Goal: Task Accomplishment & Management: Use online tool/utility

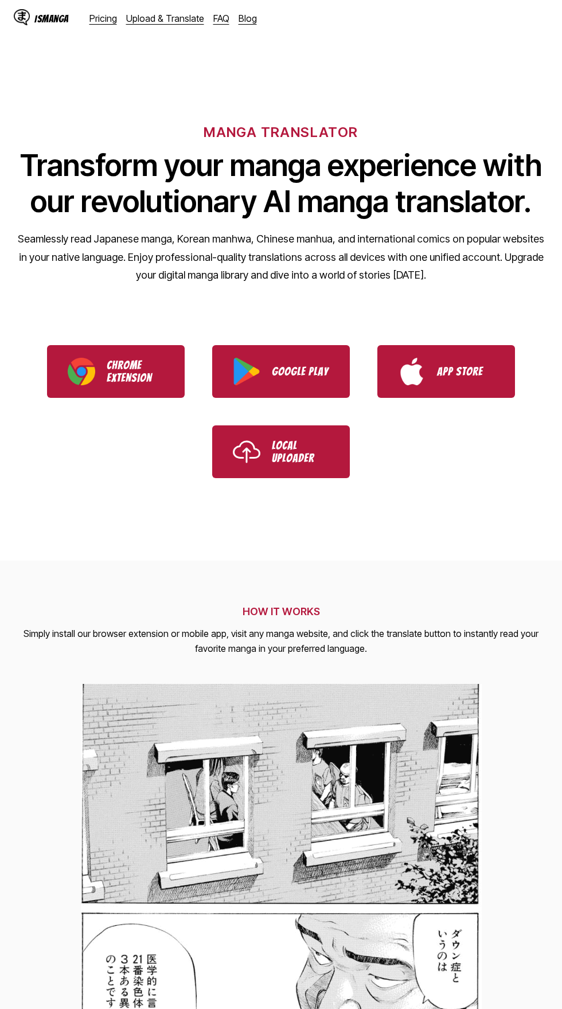
click at [177, 17] on link "Upload & Translate" at bounding box center [165, 18] width 78 height 11
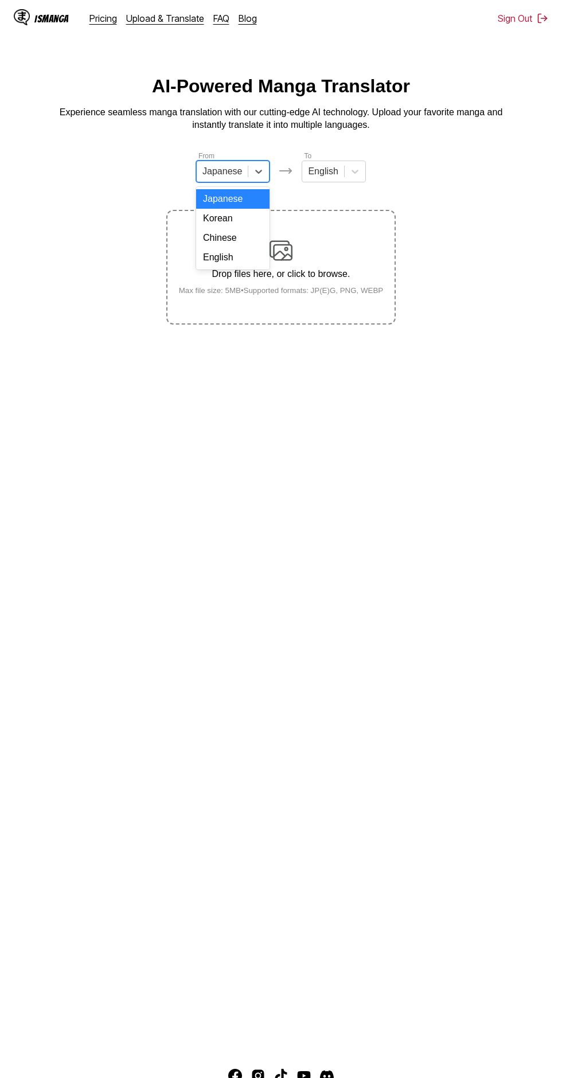
click at [237, 258] on div "English" at bounding box center [232, 257] width 73 height 19
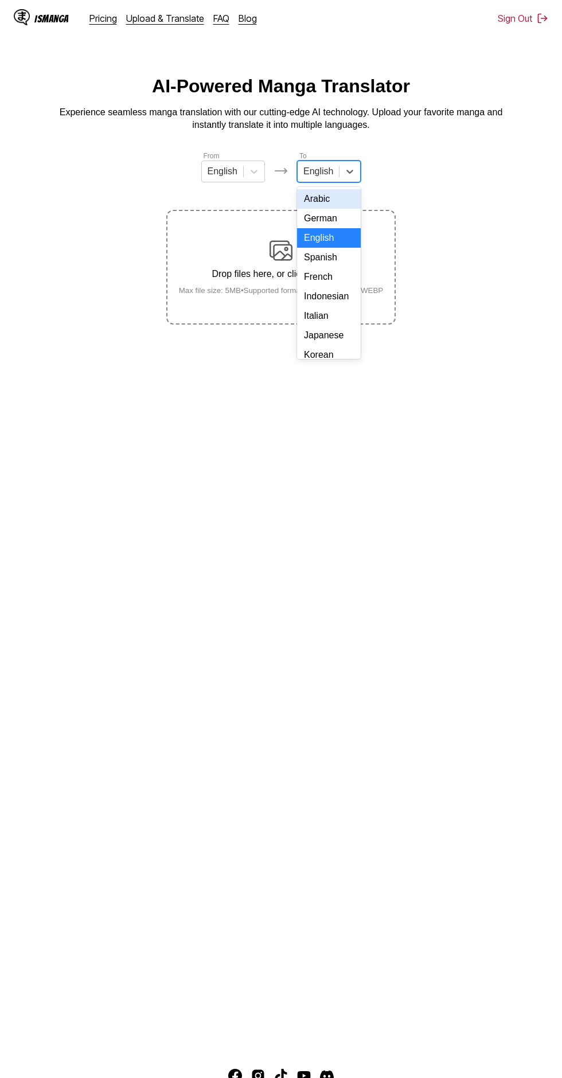
click at [330, 303] on div "Indonesian" at bounding box center [329, 296] width 64 height 19
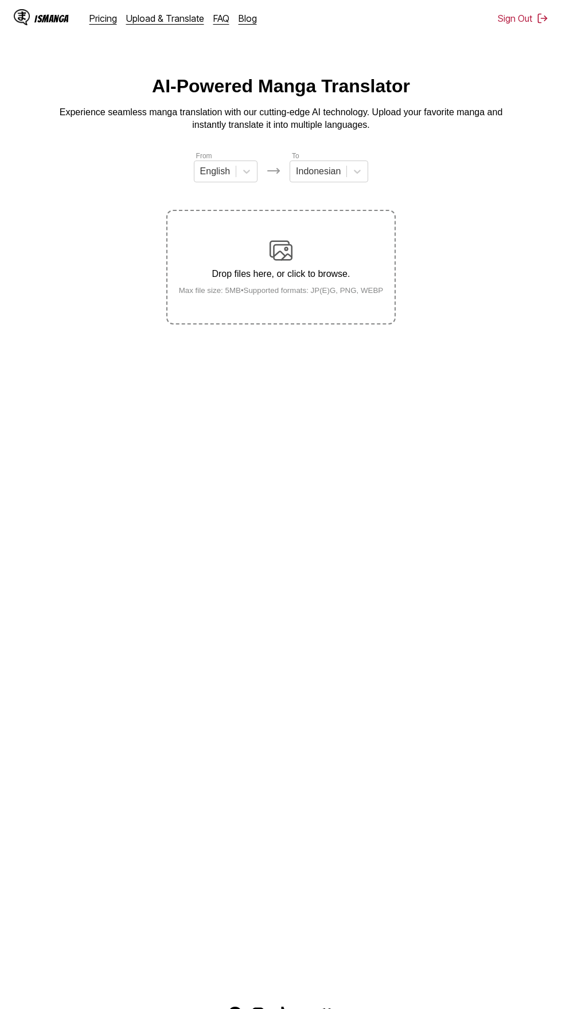
click at [279, 239] on img at bounding box center [281, 250] width 23 height 23
click at [0, 0] on input "Drop files here, or click to browse. Max file size: 5MB • Supported formats: JP…" at bounding box center [0, 0] width 0 height 0
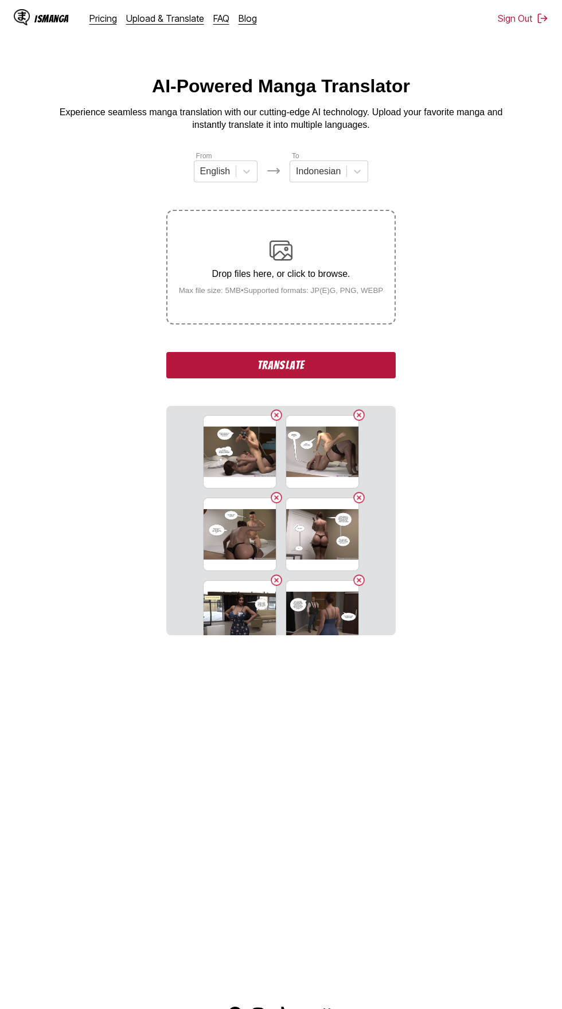
click at [220, 352] on button "Translate" at bounding box center [280, 365] width 229 height 26
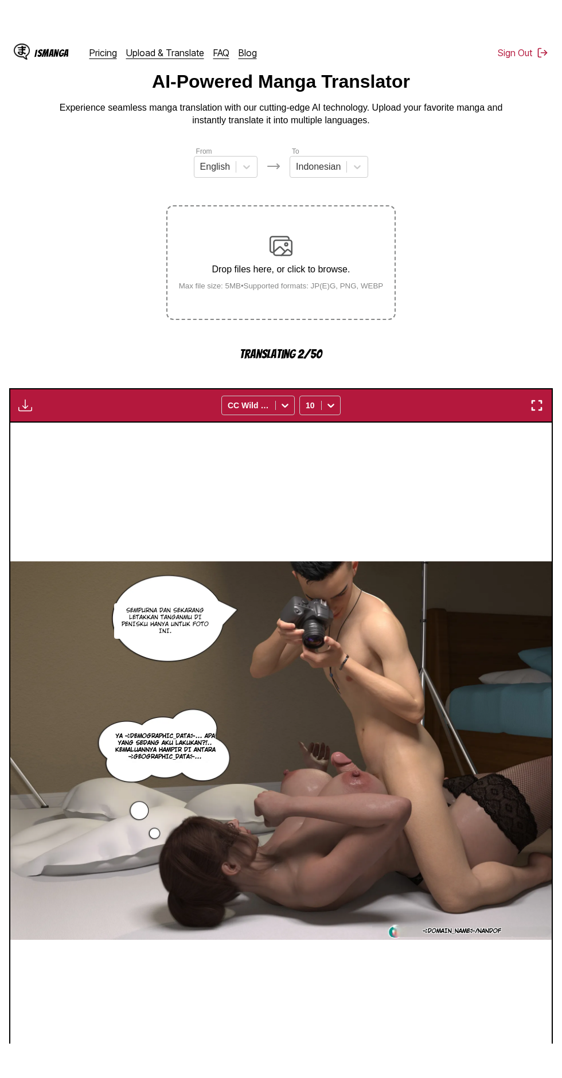
scroll to position [38, 0]
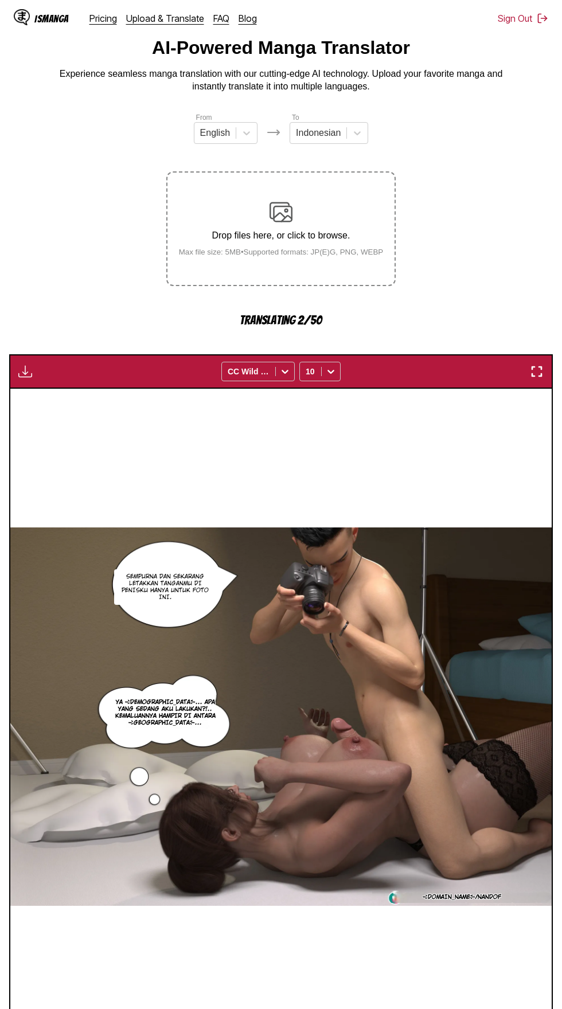
click at [91, 404] on div "SUBSCRIBERSTAR.ADULT/NANDOF SEMPURNA DAN SEKARANG LETAKKAN TANGANMU DI PENISKU …" at bounding box center [280, 717] width 541 height 656
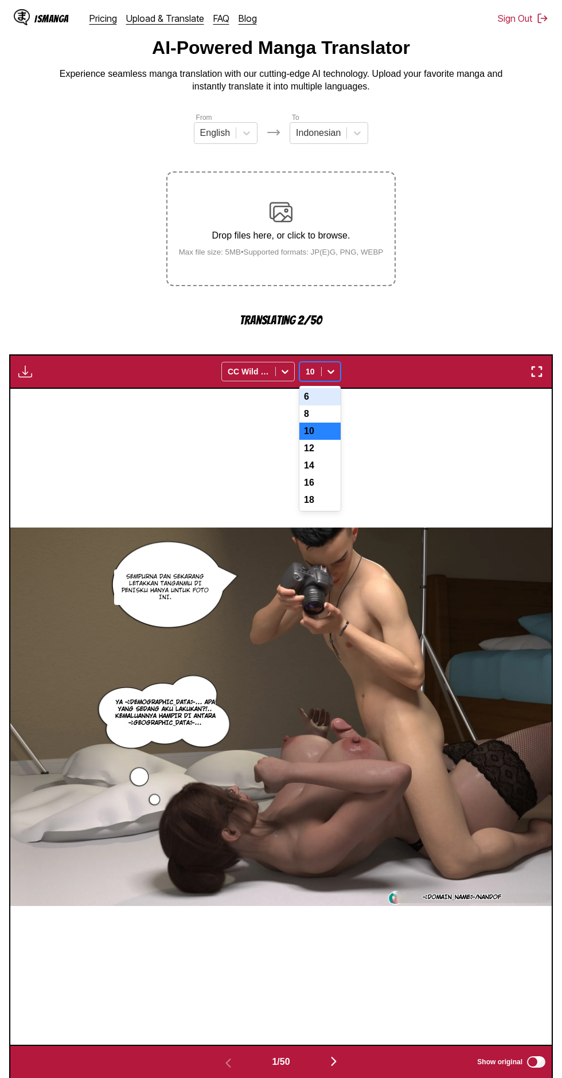
click at [306, 457] on div "14" at bounding box center [319, 465] width 41 height 17
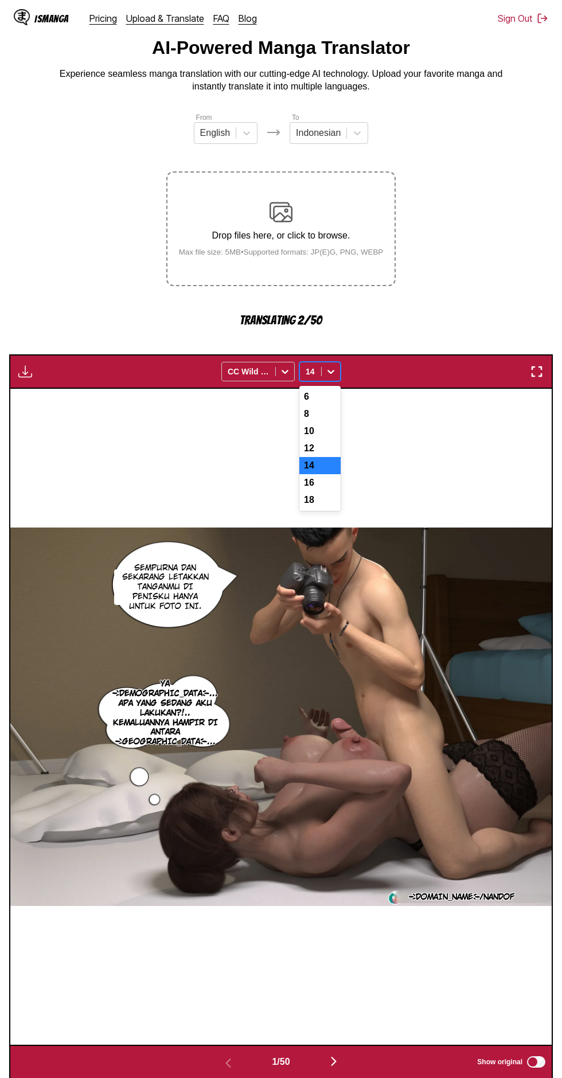
click at [307, 474] on div "16" at bounding box center [319, 482] width 41 height 17
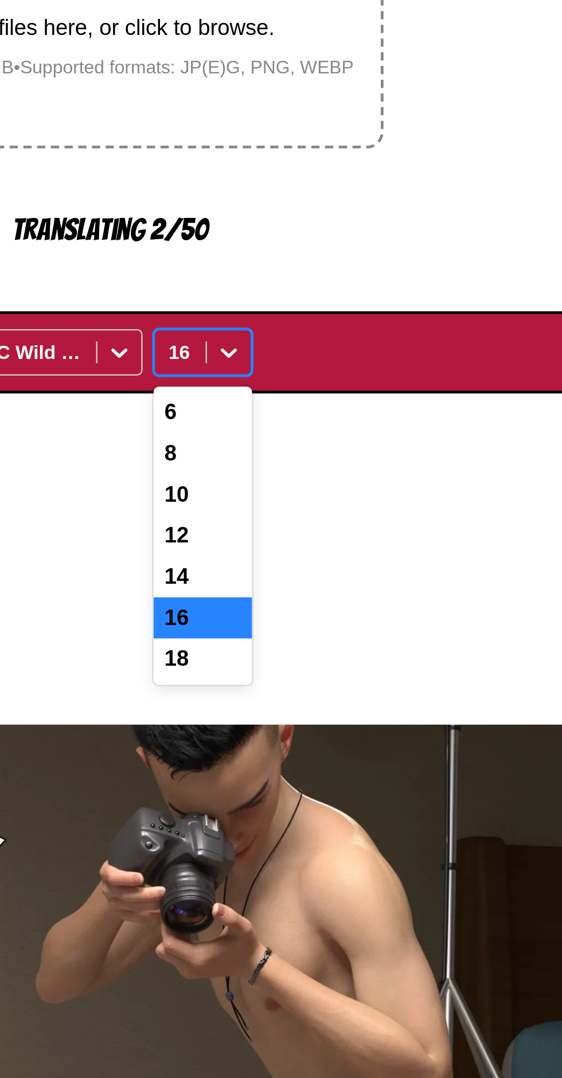
click at [306, 457] on div "14" at bounding box center [319, 465] width 41 height 17
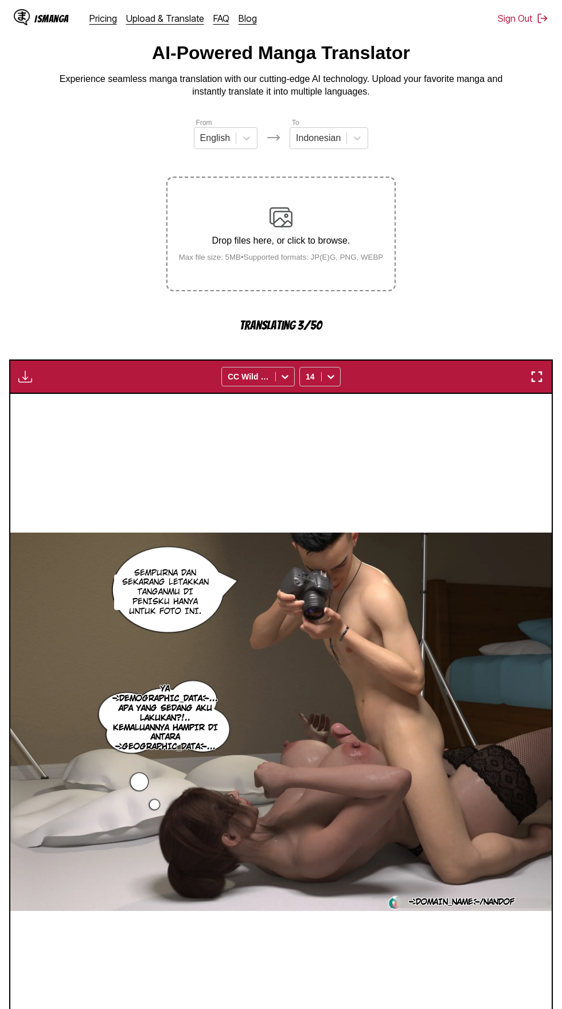
scroll to position [31, 0]
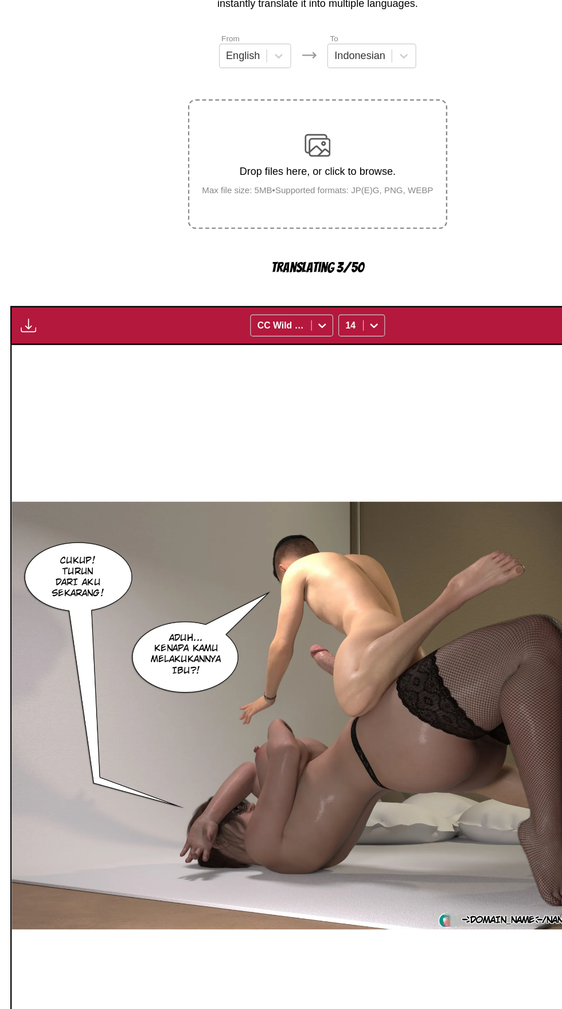
scroll to position [48, 0]
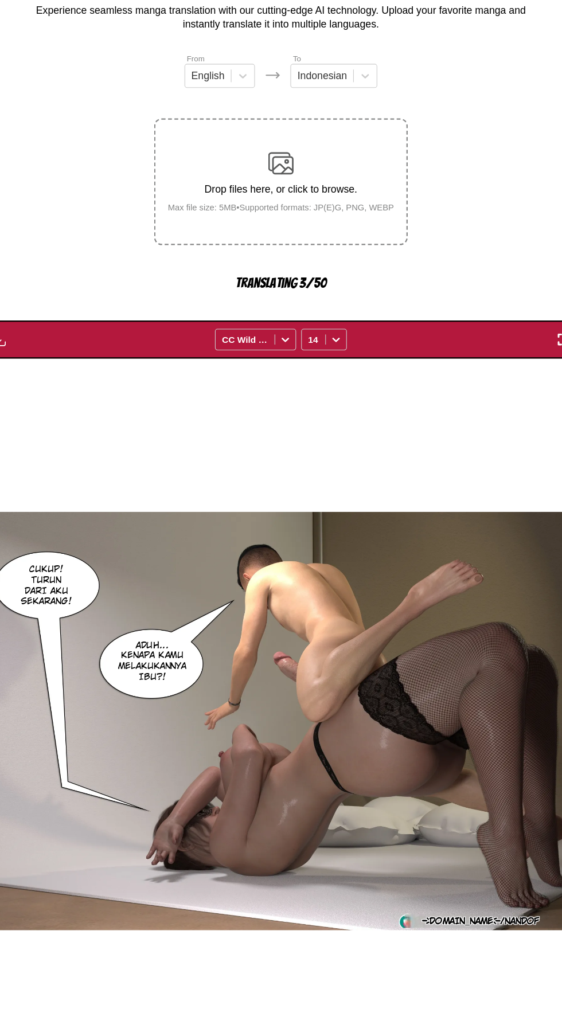
scroll to position [0, 1083]
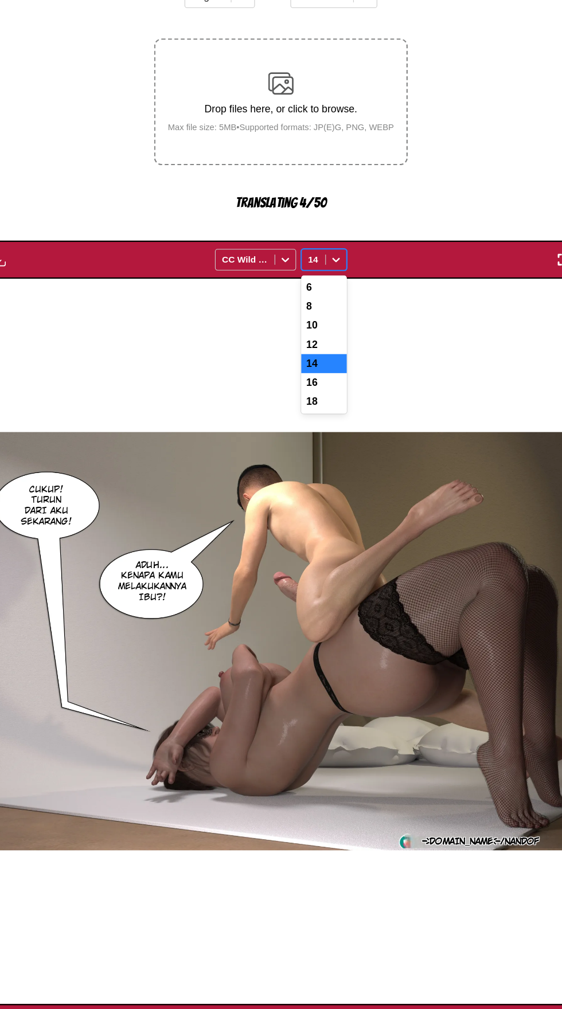
scroll to position [79, 0]
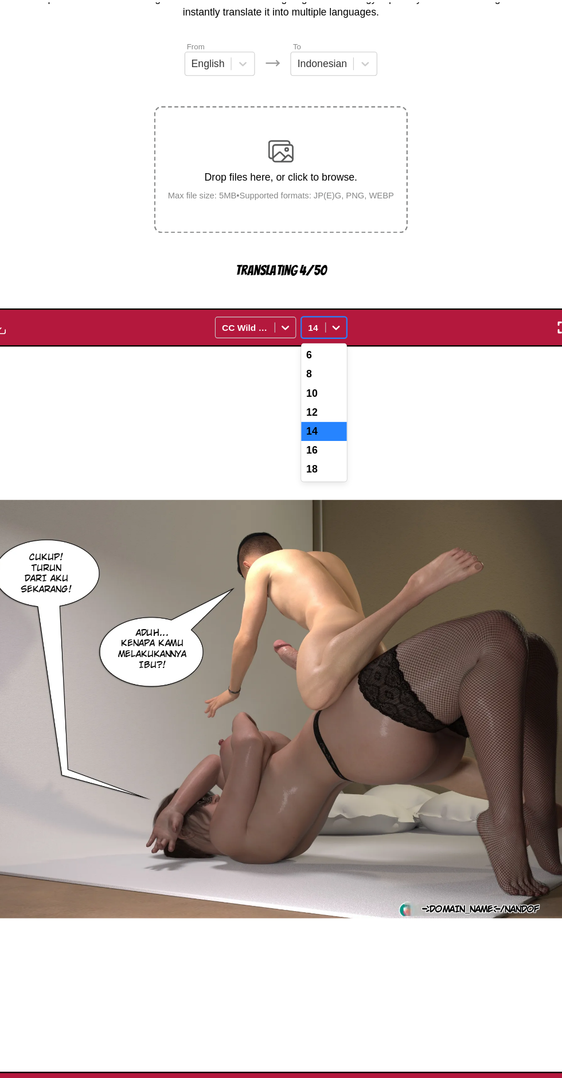
click at [307, 434] on div "16" at bounding box center [319, 442] width 41 height 17
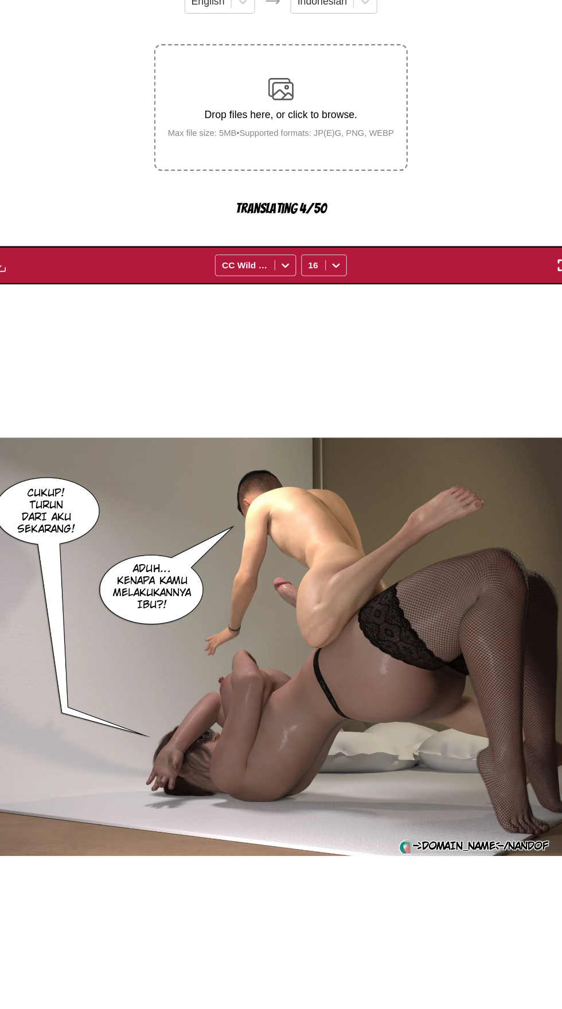
scroll to position [66, 0]
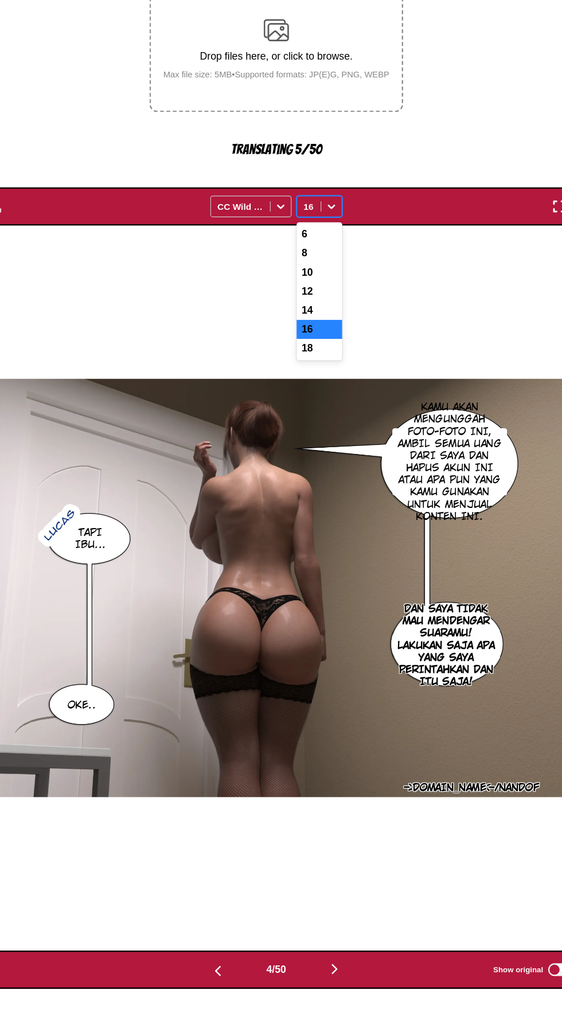
scroll to position [127, 0]
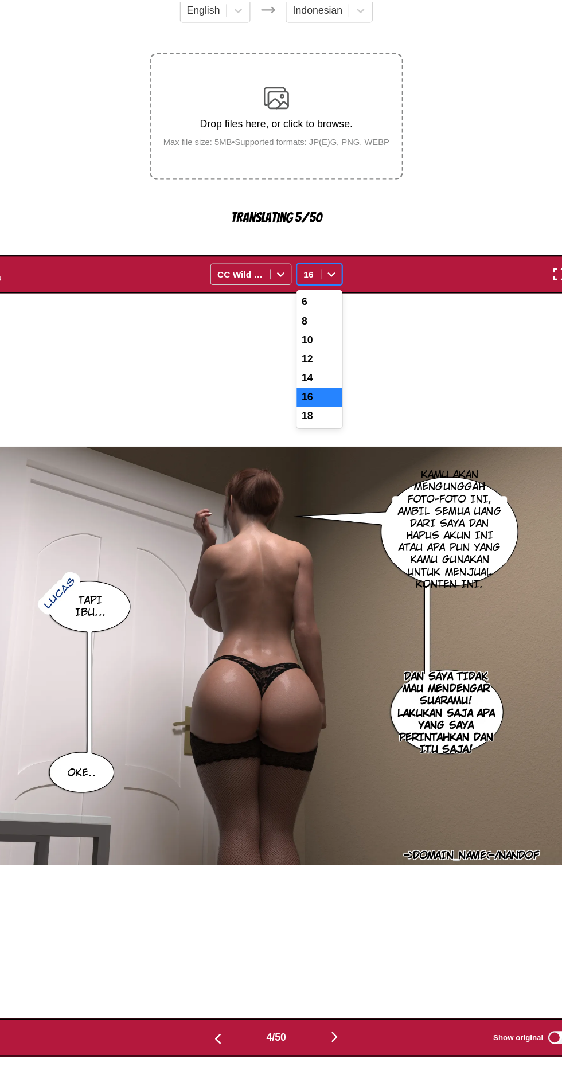
click at [307, 368] on div "14" at bounding box center [319, 376] width 41 height 17
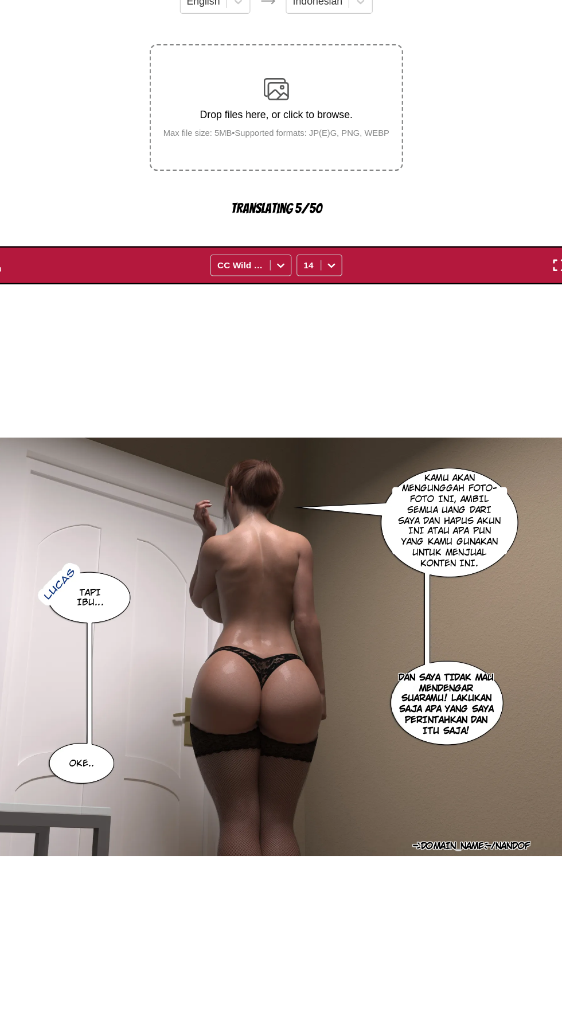
scroll to position [66, 0]
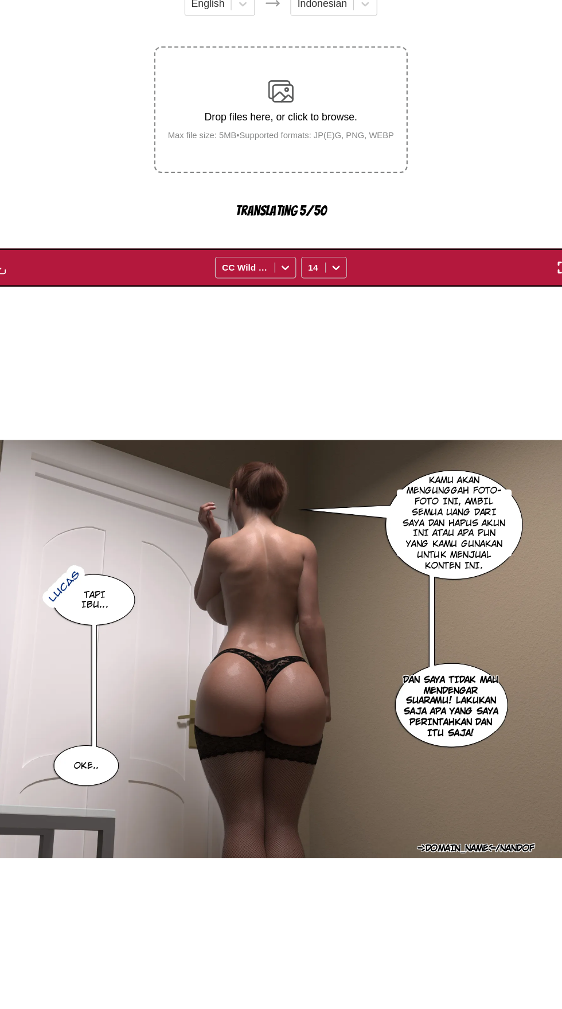
scroll to position [0, 1083]
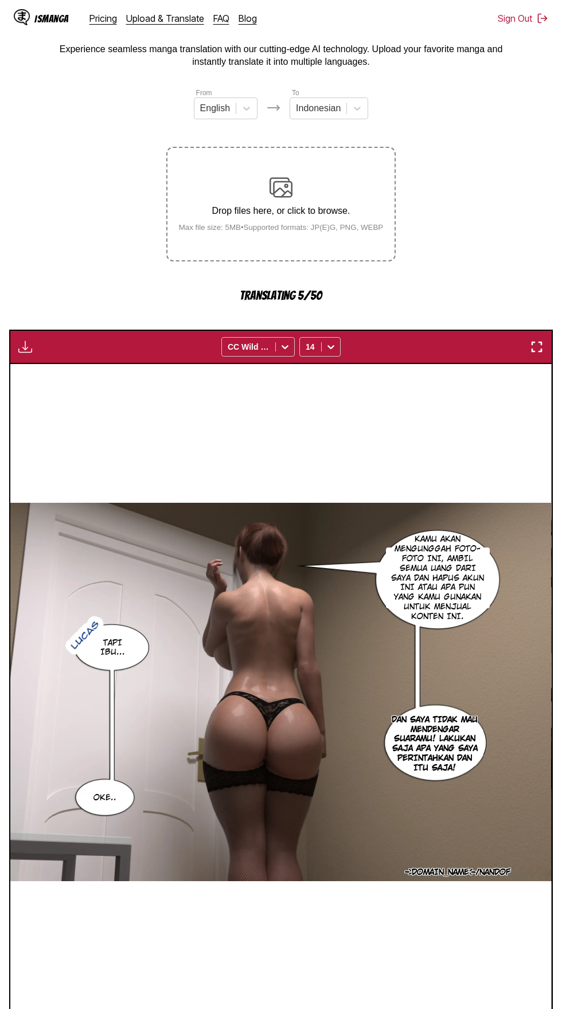
scroll to position [0, 0]
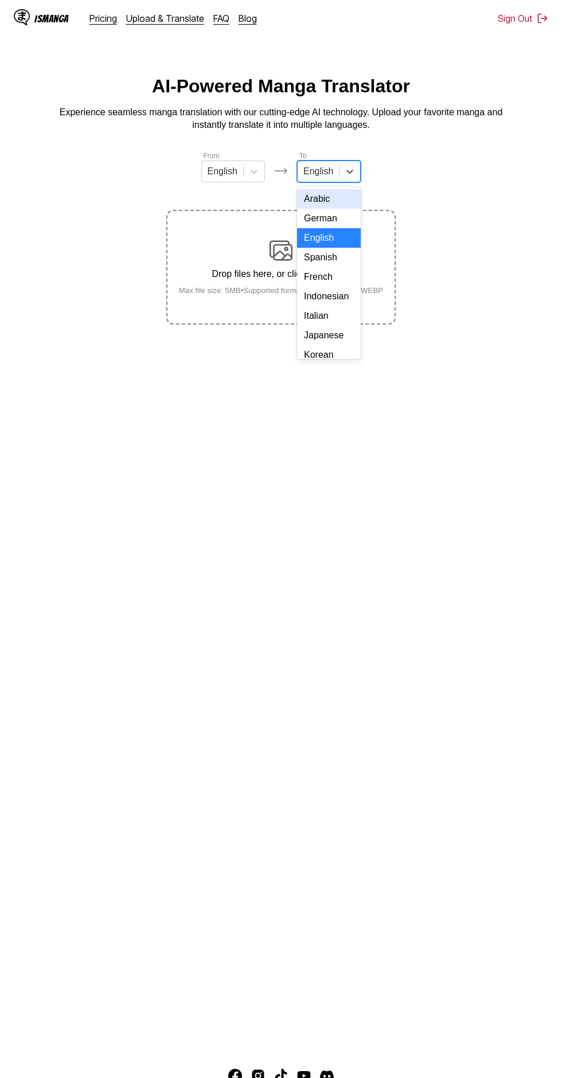
click at [337, 302] on div "Indonesian" at bounding box center [329, 296] width 64 height 19
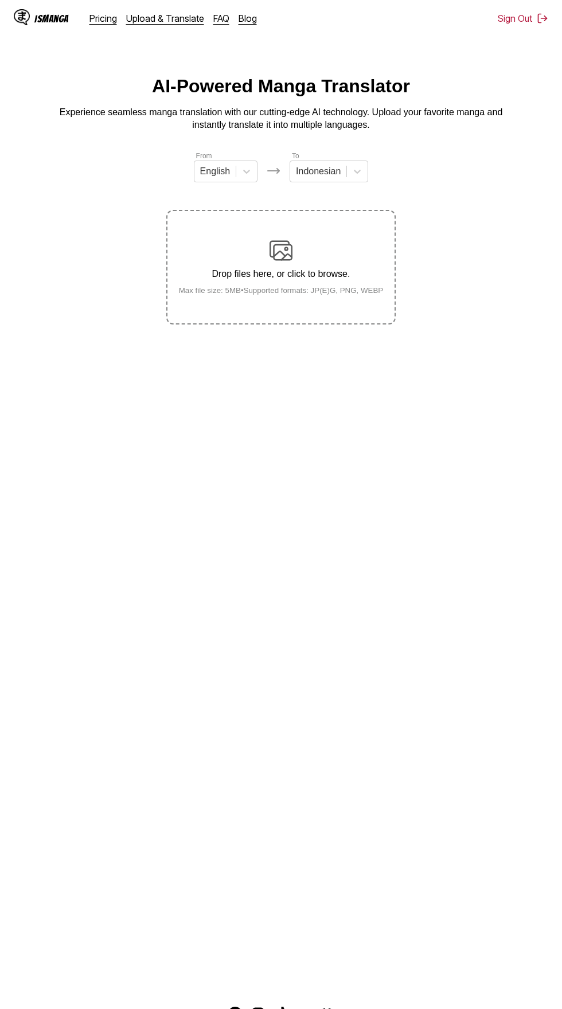
click at [296, 244] on div "Drop files here, or click to browse. Max file size: 5MB • Supported formats: JP…" at bounding box center [281, 267] width 223 height 56
click at [0, 0] on input "Drop files here, or click to browse. Max file size: 5MB • Supported formats: JP…" at bounding box center [0, 0] width 0 height 0
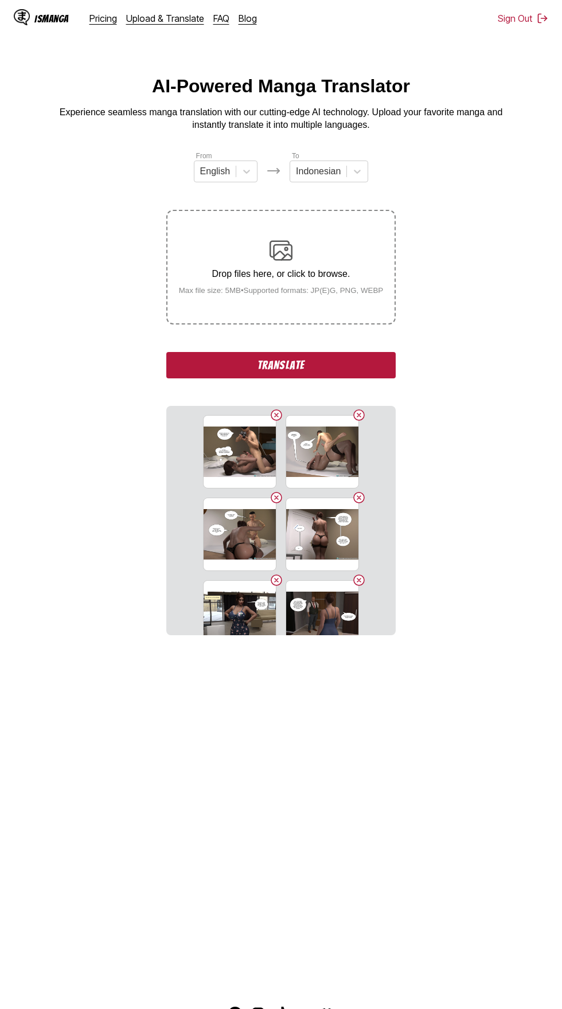
click at [209, 352] on button "Translate" at bounding box center [280, 365] width 229 height 26
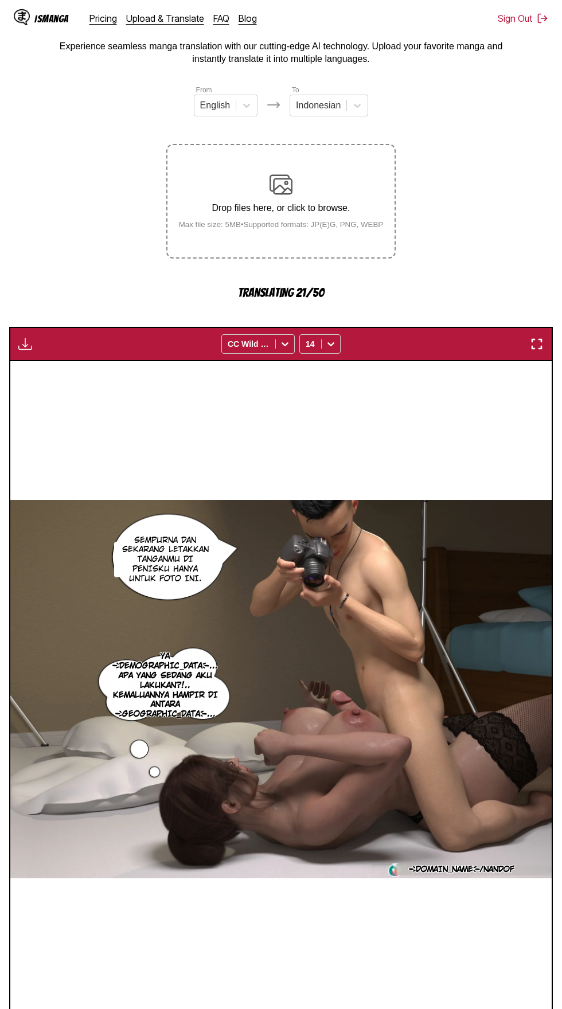
scroll to position [67, 0]
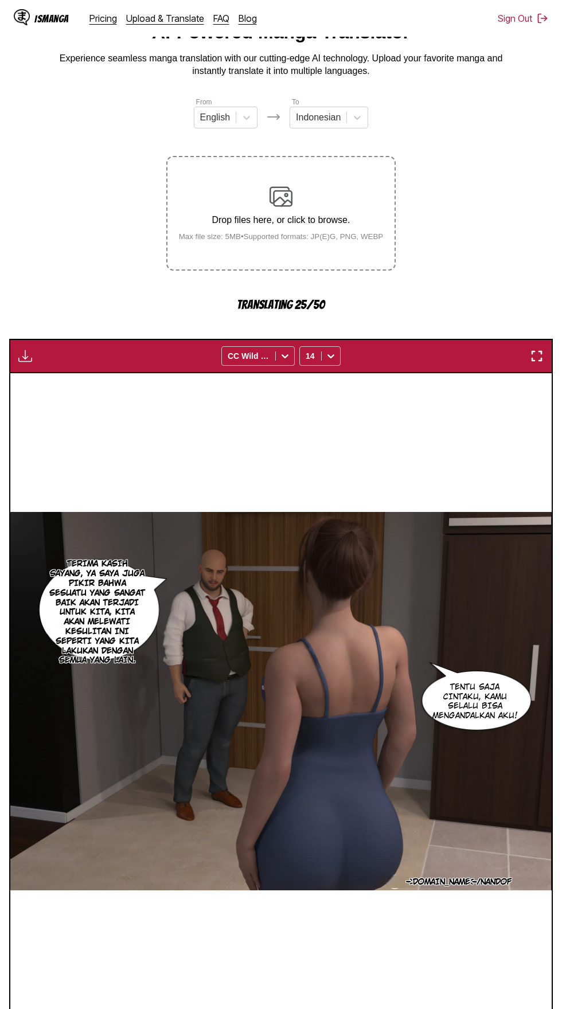
scroll to position [53, 0]
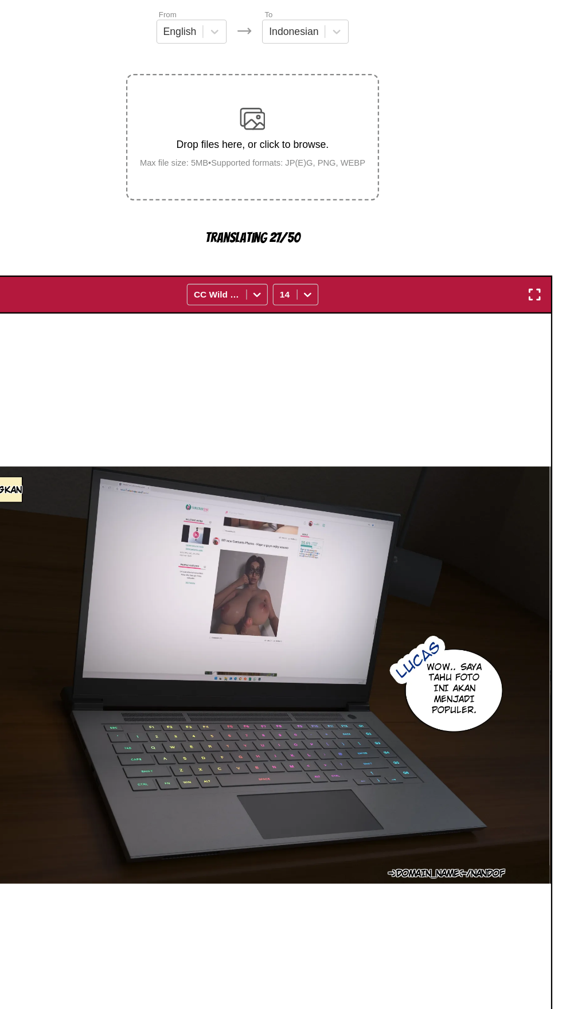
scroll to position [58, 0]
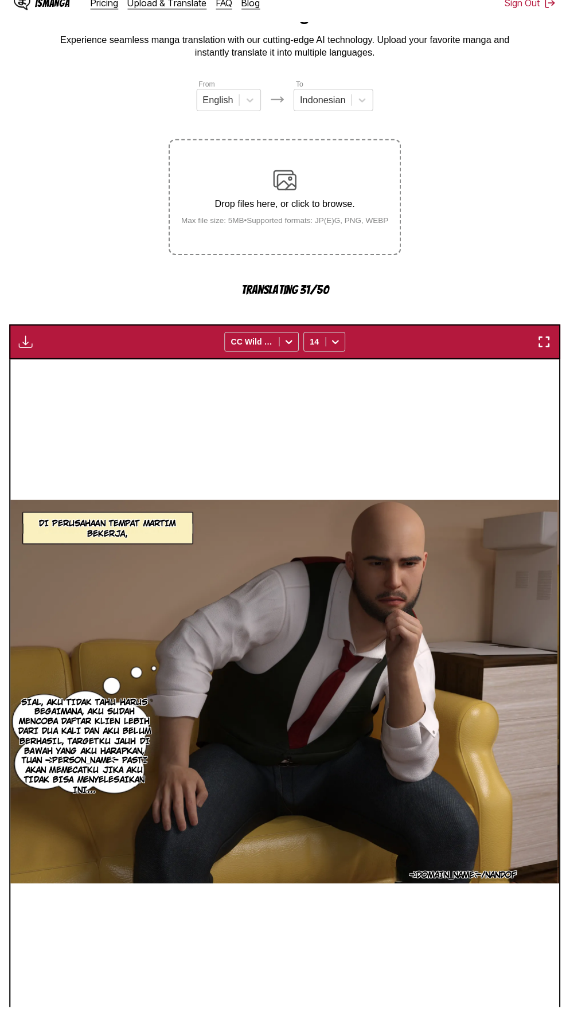
scroll to position [56, 0]
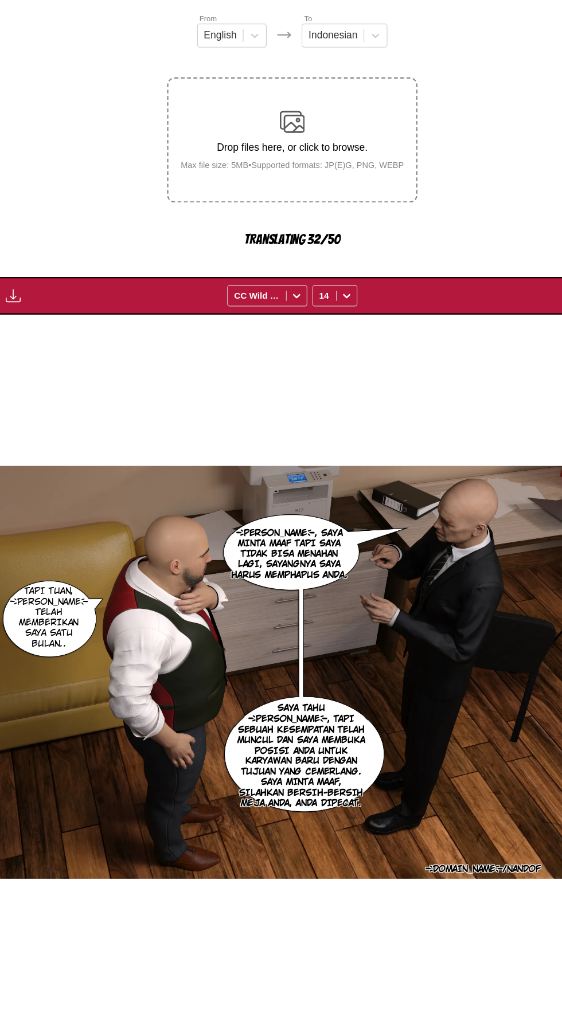
scroll to position [67, 0]
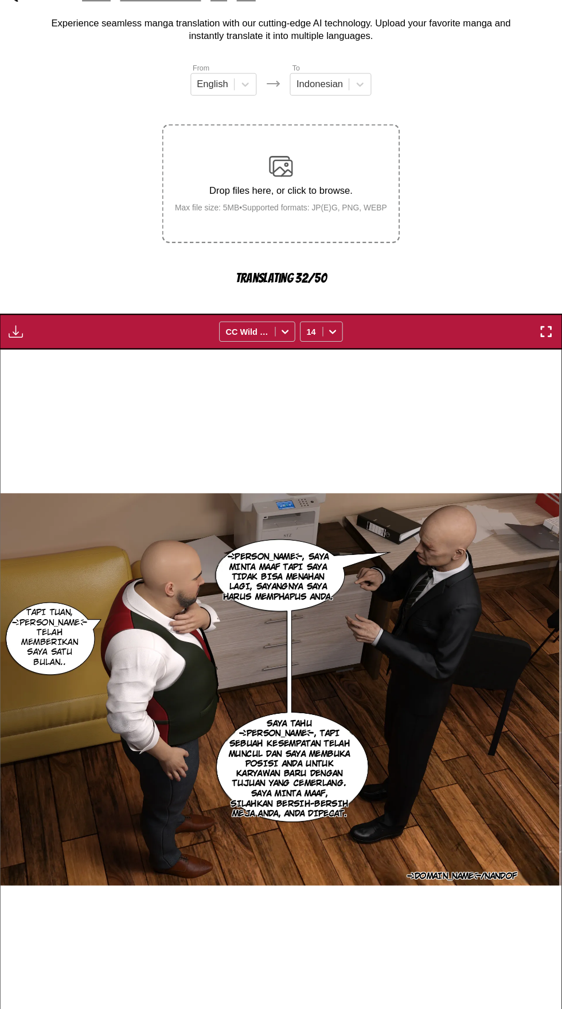
scroll to position [0, 6499]
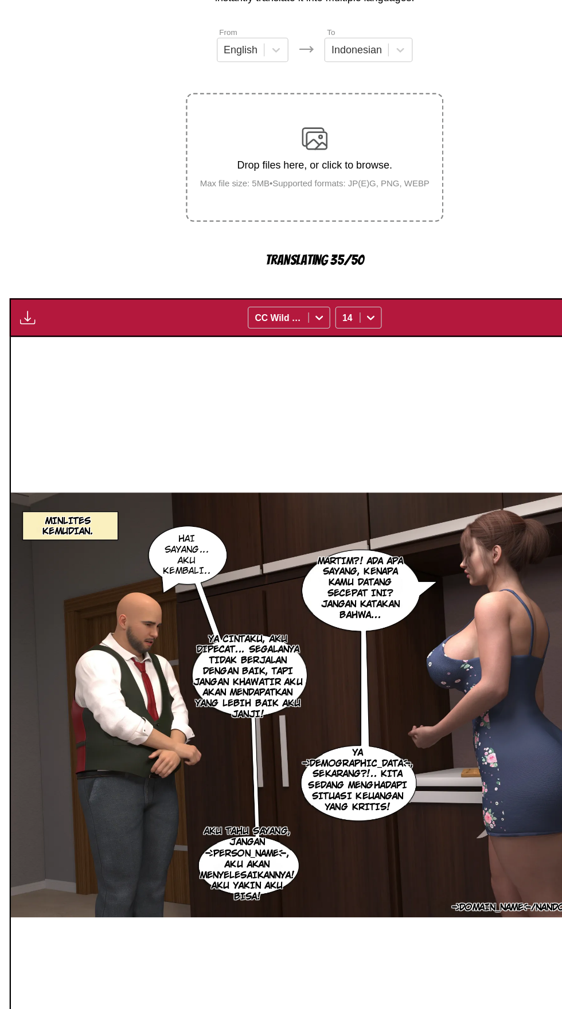
scroll to position [67, 0]
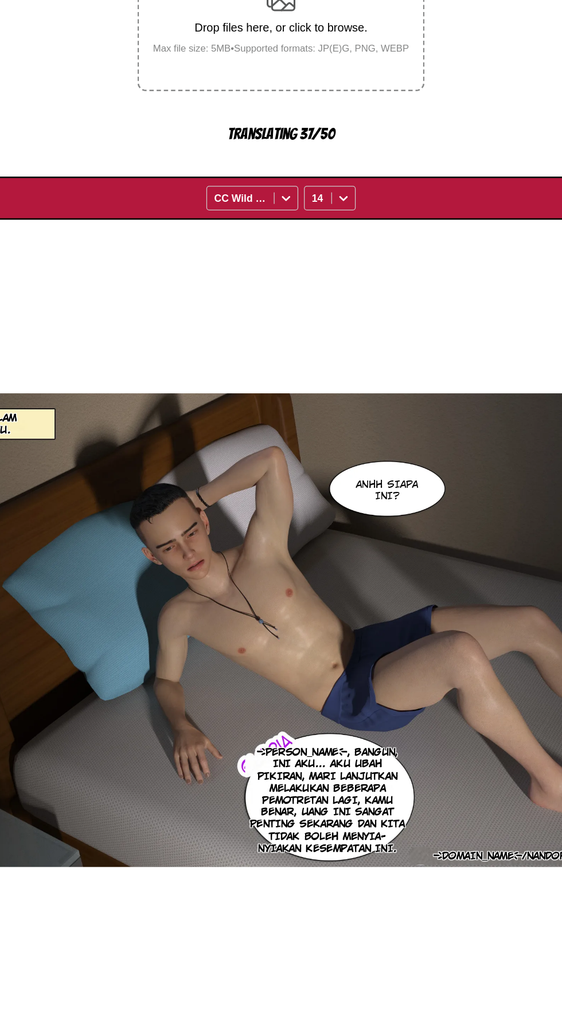
scroll to position [0, 8665]
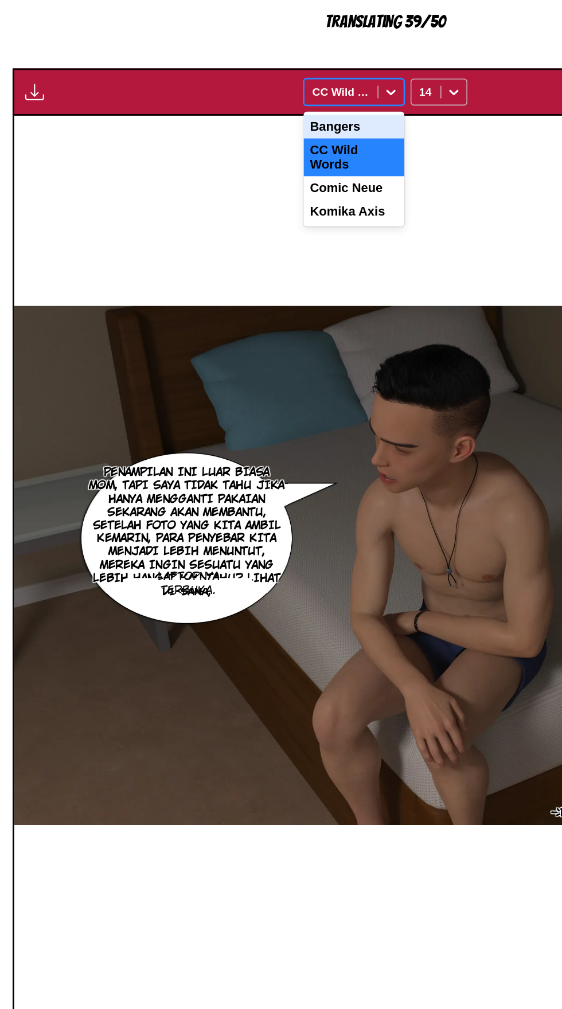
scroll to position [70, 0]
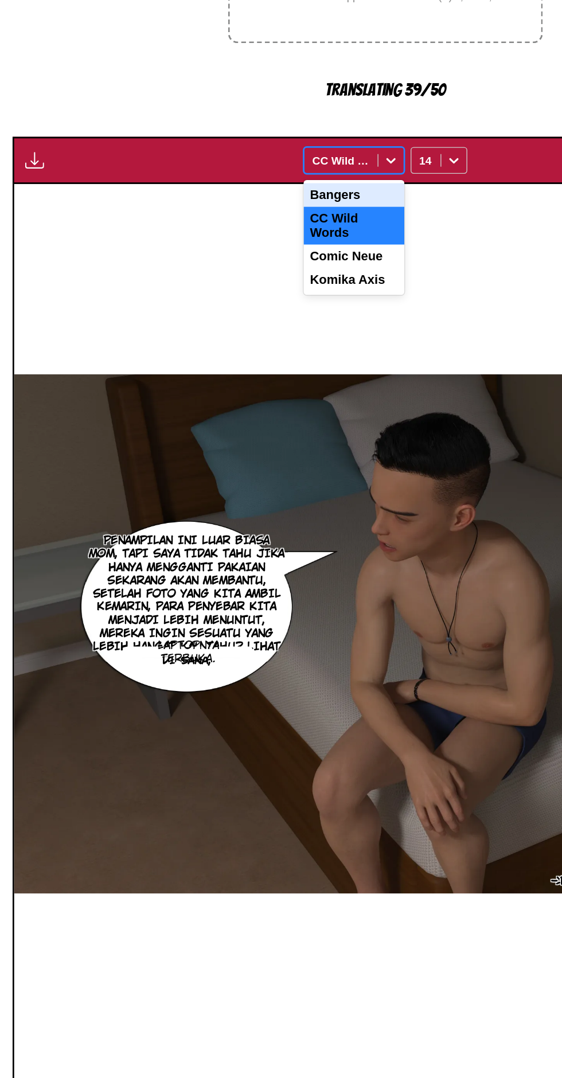
click at [381, 329] on div "Waiting for translations to be done... 4 results available. Use Up and Down to …" at bounding box center [281, 340] width 544 height 34
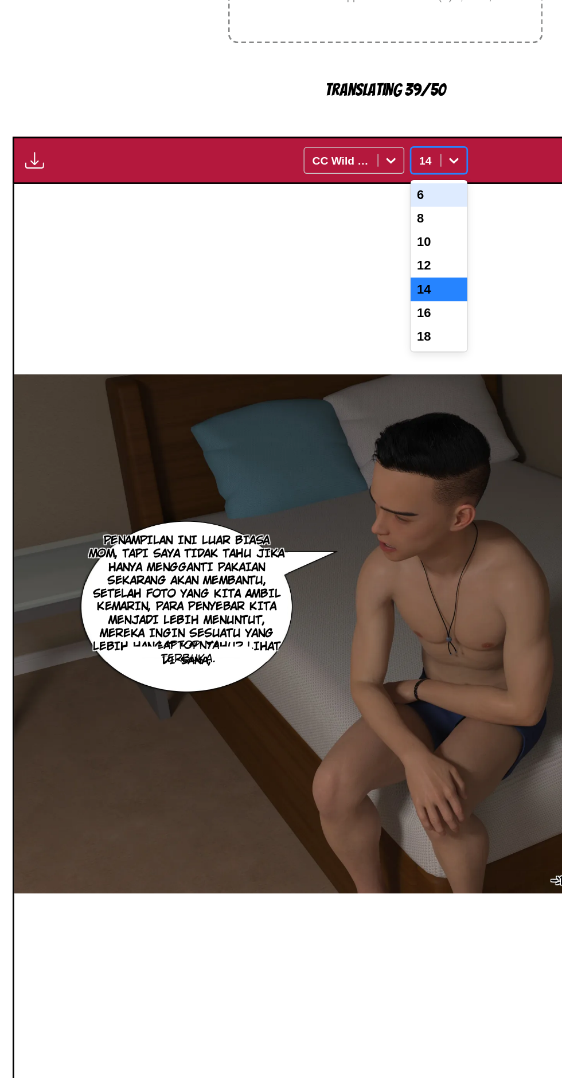
click at [327, 408] on div "12" at bounding box center [319, 416] width 41 height 17
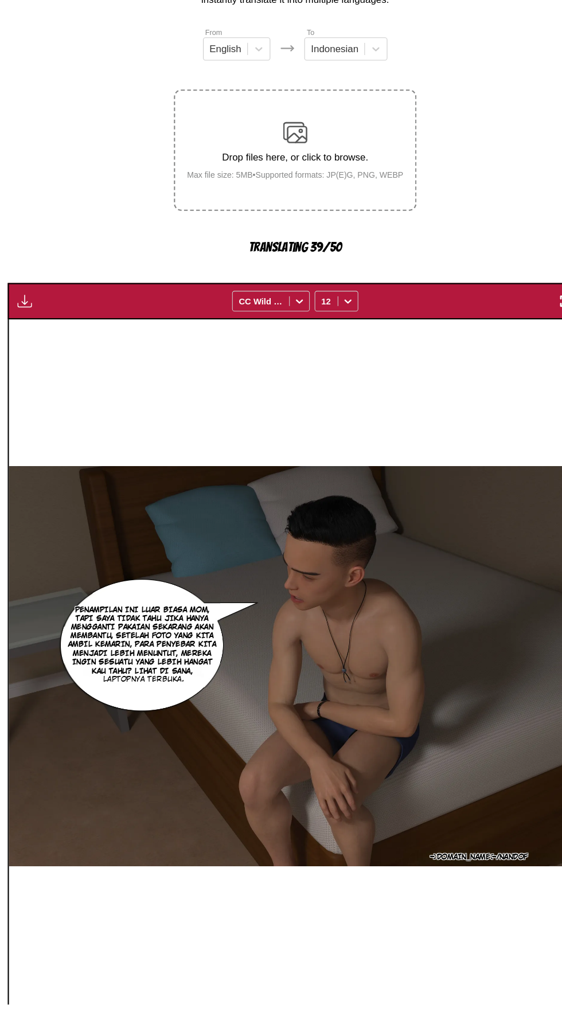
scroll to position [66, 0]
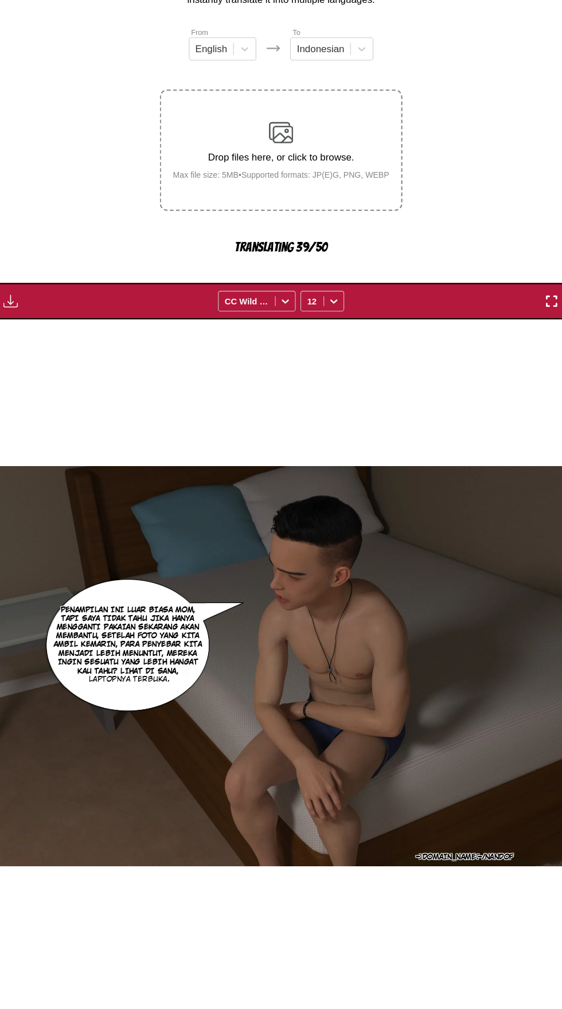
scroll to position [0, 9748]
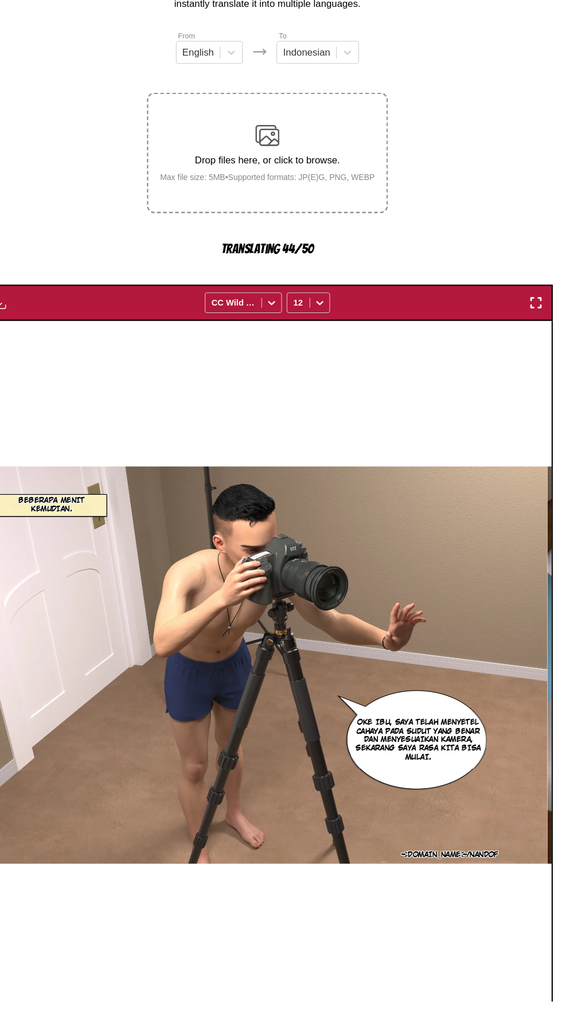
scroll to position [66, 0]
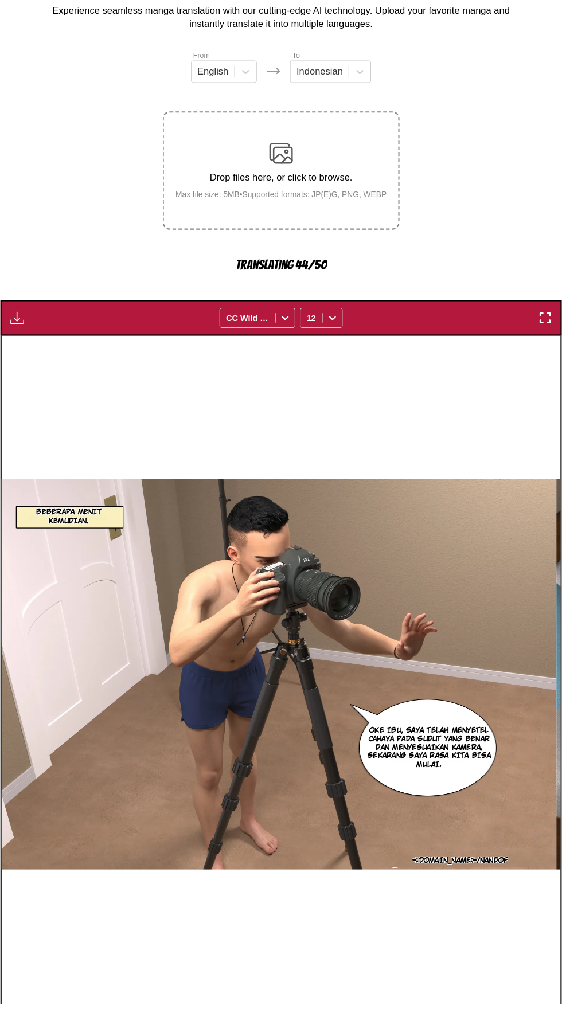
scroll to position [0, 11915]
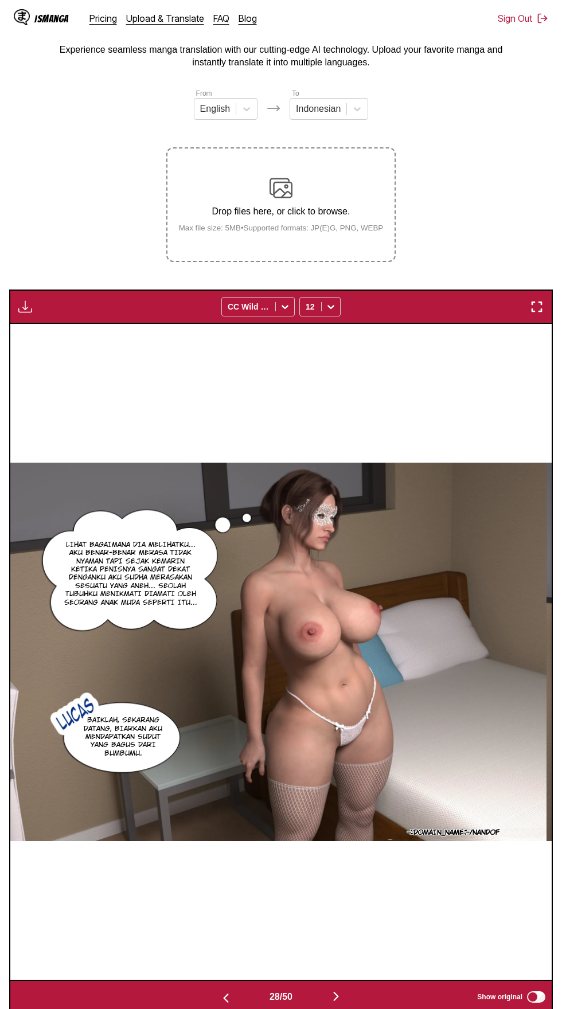
scroll to position [97, 0]
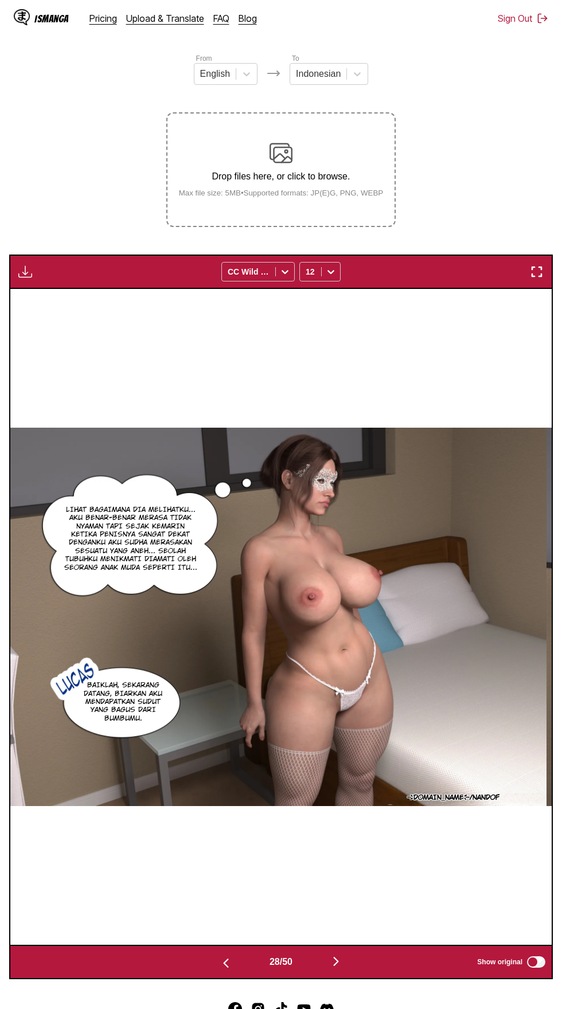
click at [26, 265] on img "button" at bounding box center [25, 272] width 14 height 14
click at [48, 296] on button "Download All" at bounding box center [55, 310] width 73 height 28
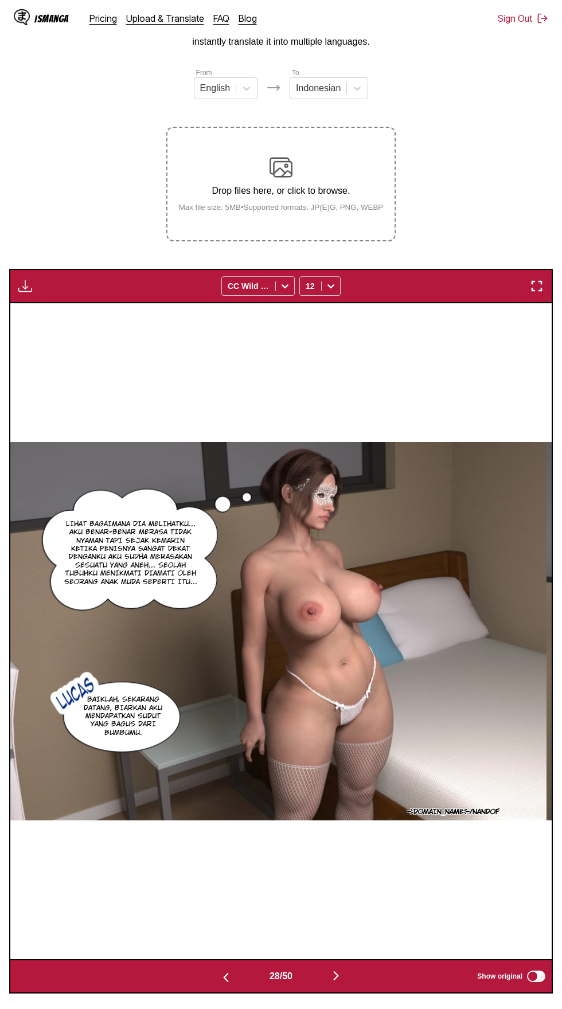
scroll to position [81, 0]
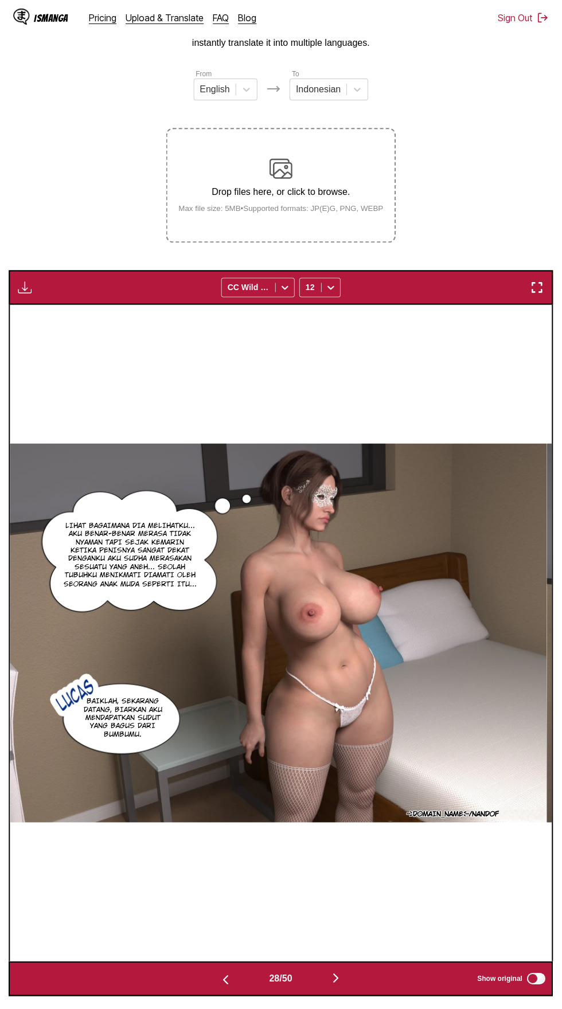
click at [0, 253] on main "AI-Powered Manga Translator Experience seamless manga translation with our cutt…" at bounding box center [281, 494] width 562 height 1001
click at [24, 281] on img "button" at bounding box center [25, 288] width 14 height 14
click at [331, 971] on img "button" at bounding box center [336, 978] width 14 height 14
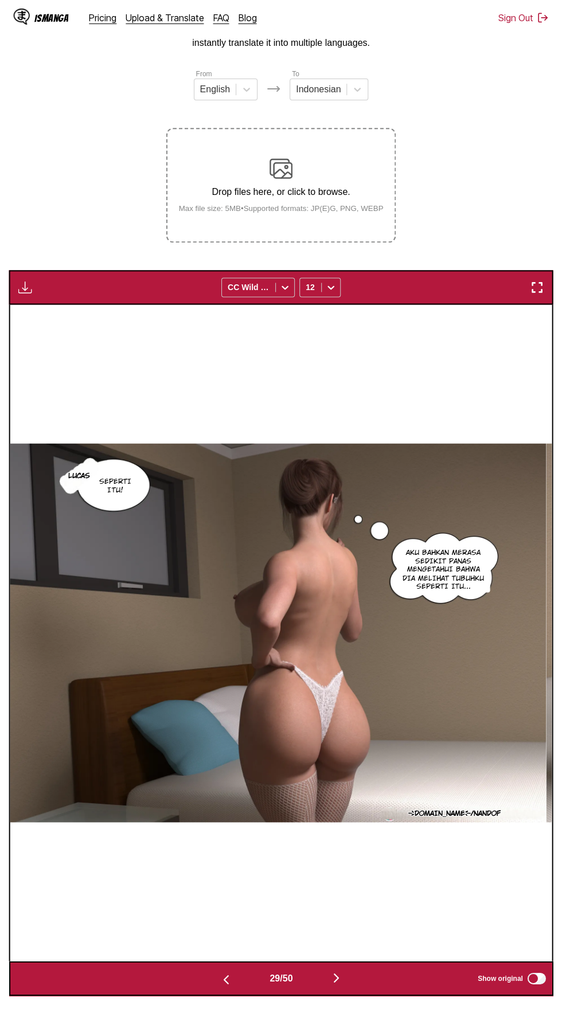
click at [319, 970] on button "button" at bounding box center [336, 978] width 69 height 17
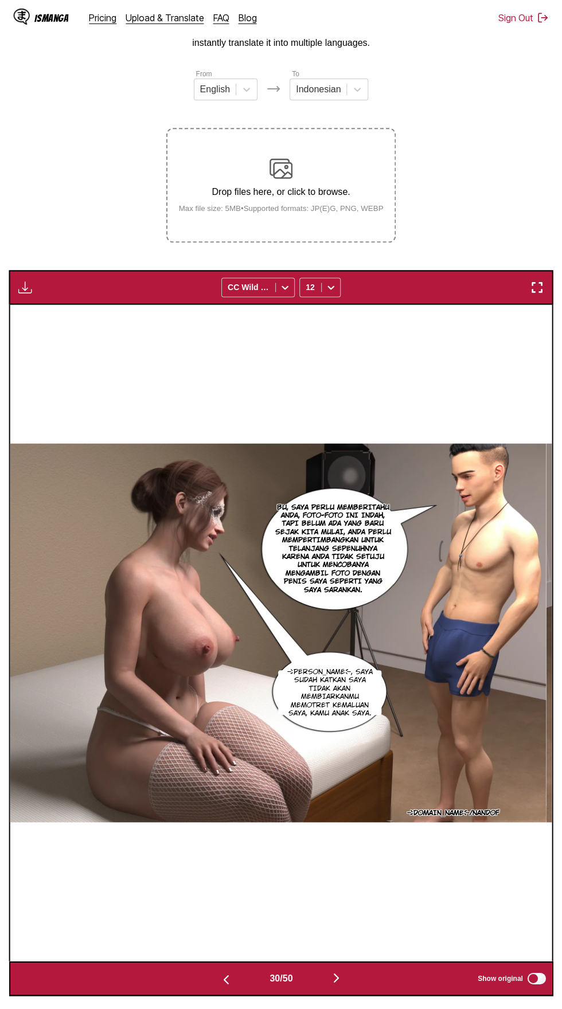
click at [326, 970] on button "button" at bounding box center [336, 978] width 69 height 17
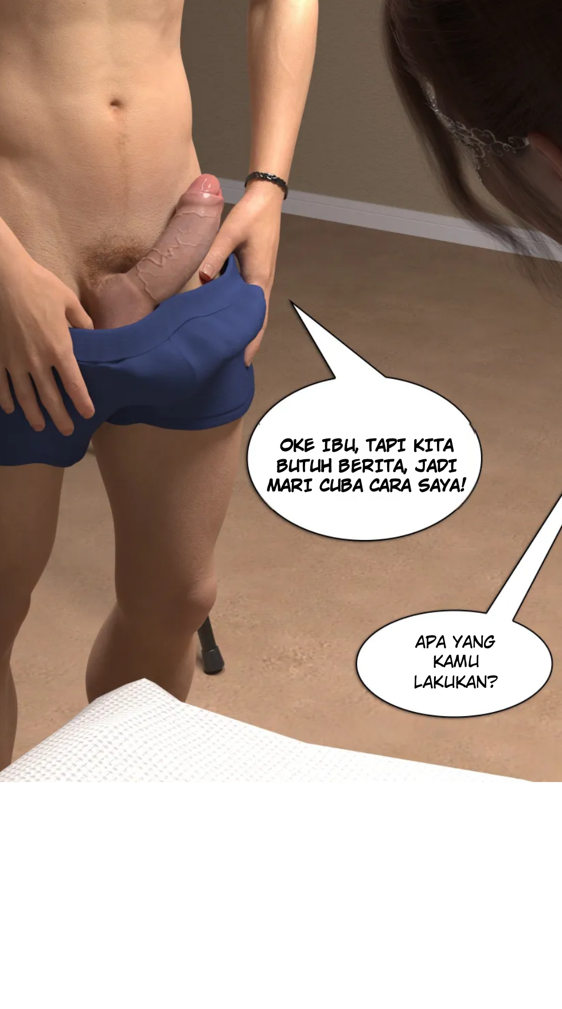
click at [335, 958] on img "button" at bounding box center [336, 965] width 14 height 14
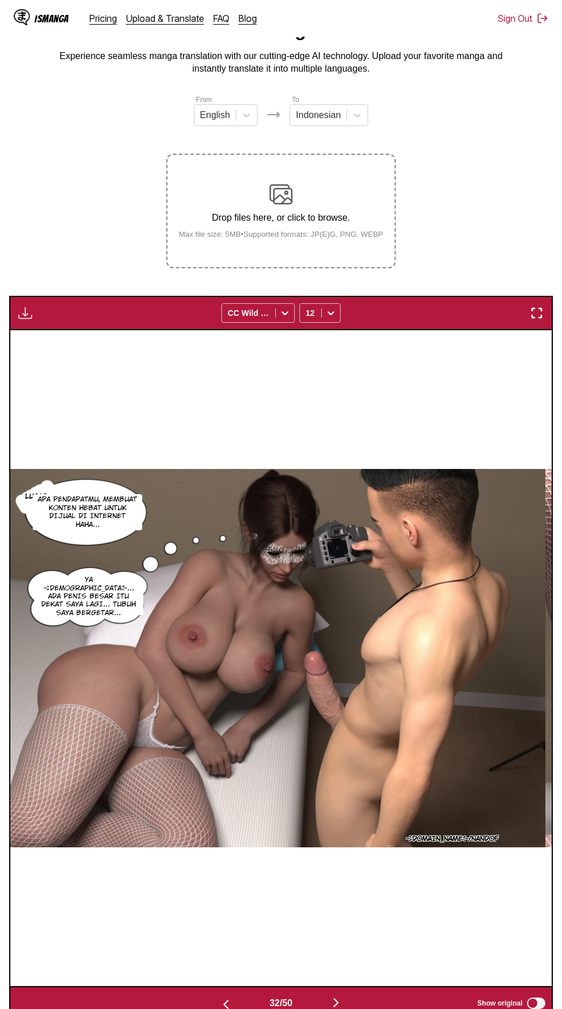
scroll to position [0, 0]
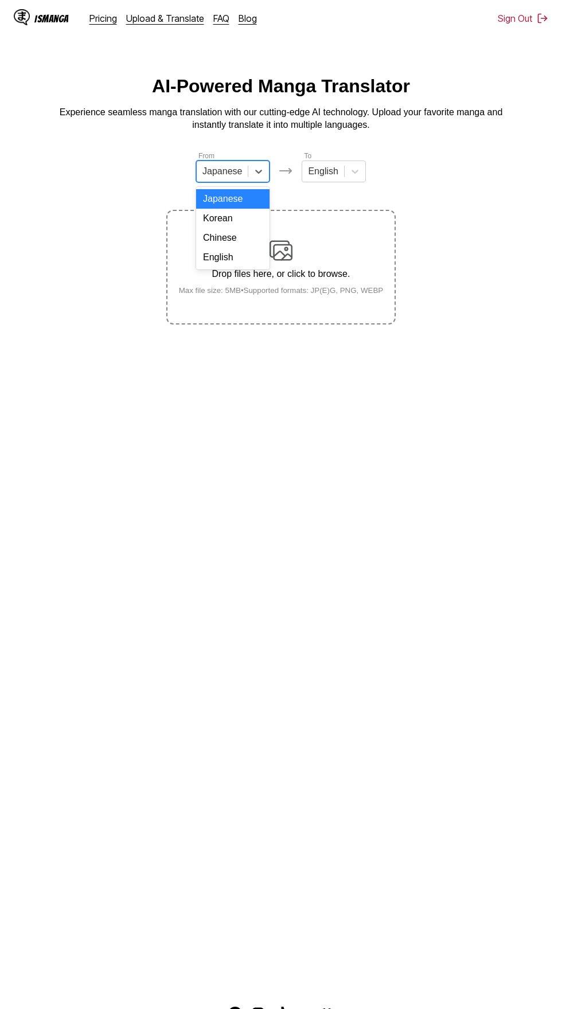
click at [205, 171] on input "text" at bounding box center [203, 171] width 2 height 10
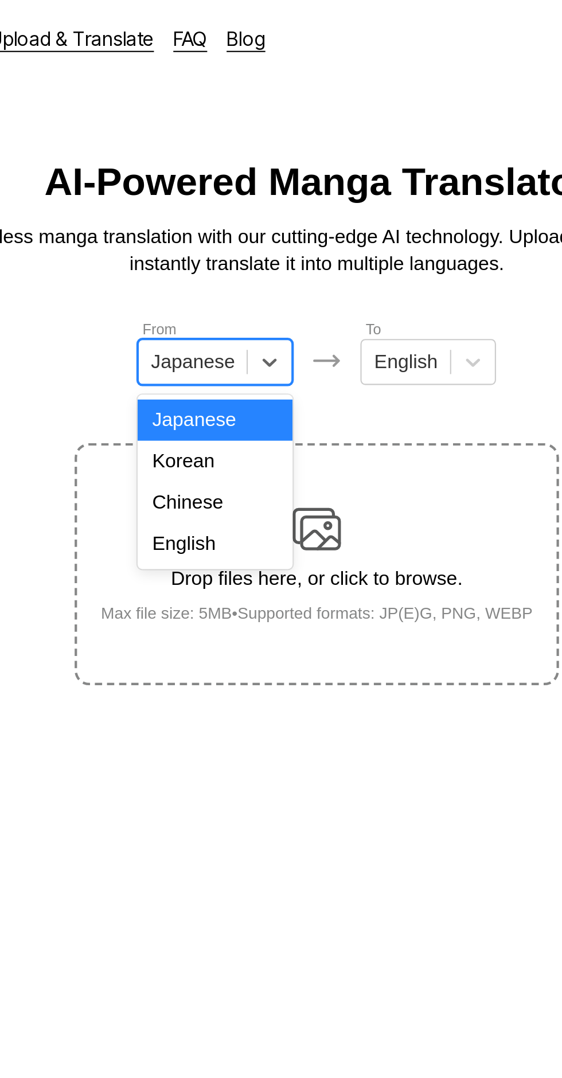
click at [244, 264] on div "English" at bounding box center [232, 257] width 73 height 19
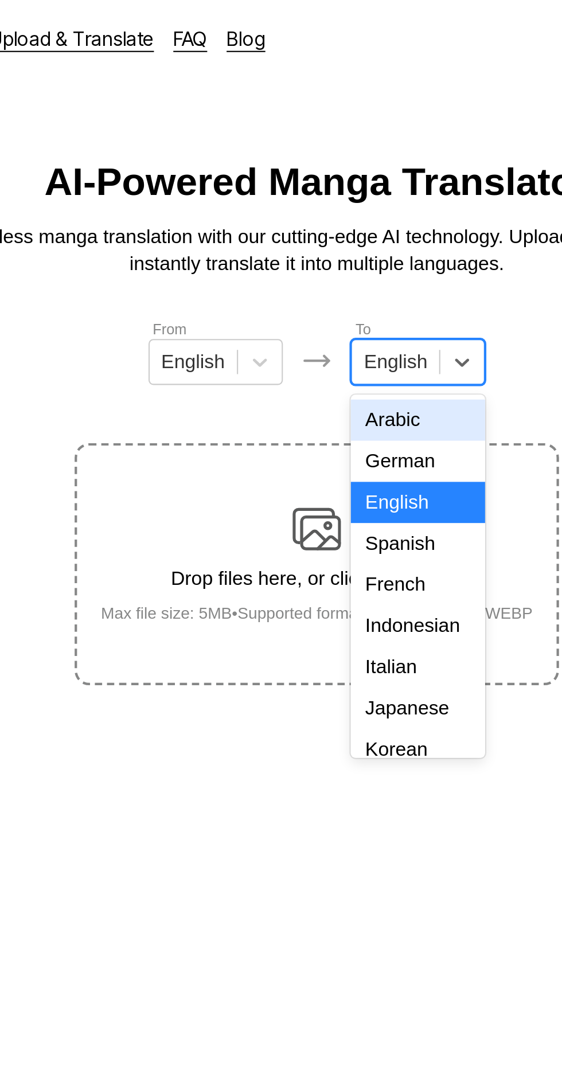
click at [336, 296] on div "Indonesian" at bounding box center [329, 296] width 64 height 19
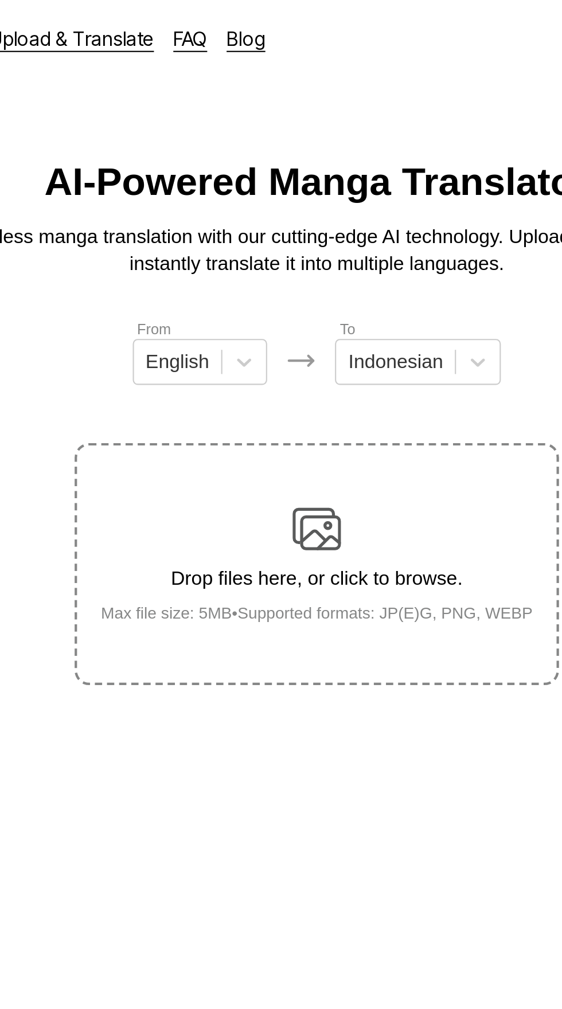
click at [298, 245] on div "Drop files here, or click to browse. Max file size: 5MB • Supported formats: JP…" at bounding box center [281, 267] width 223 height 56
click at [0, 0] on input "Drop files here, or click to browse. Max file size: 5MB • Supported formats: JP…" at bounding box center [0, 0] width 0 height 0
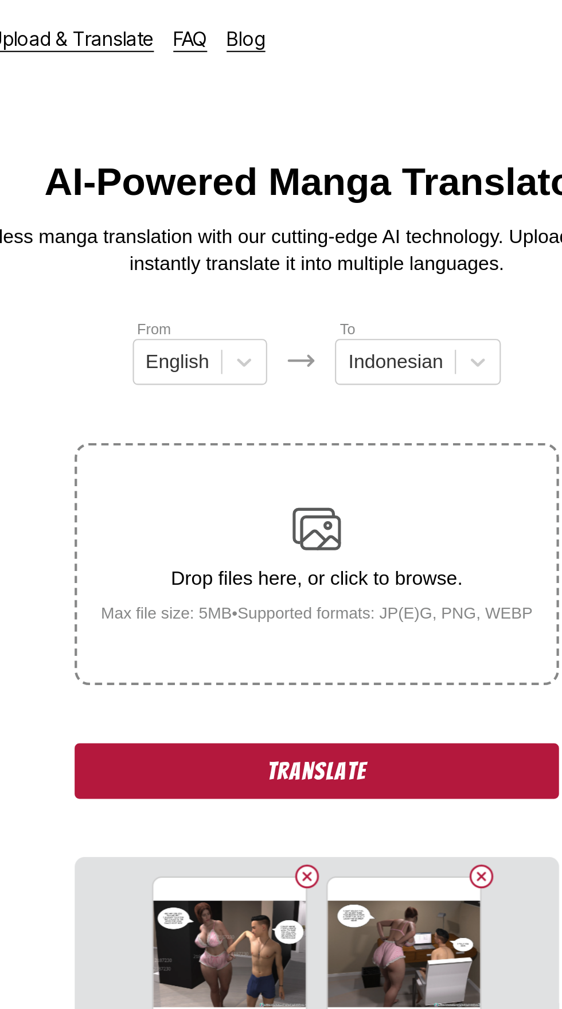
click at [206, 352] on button "Translate" at bounding box center [280, 365] width 229 height 26
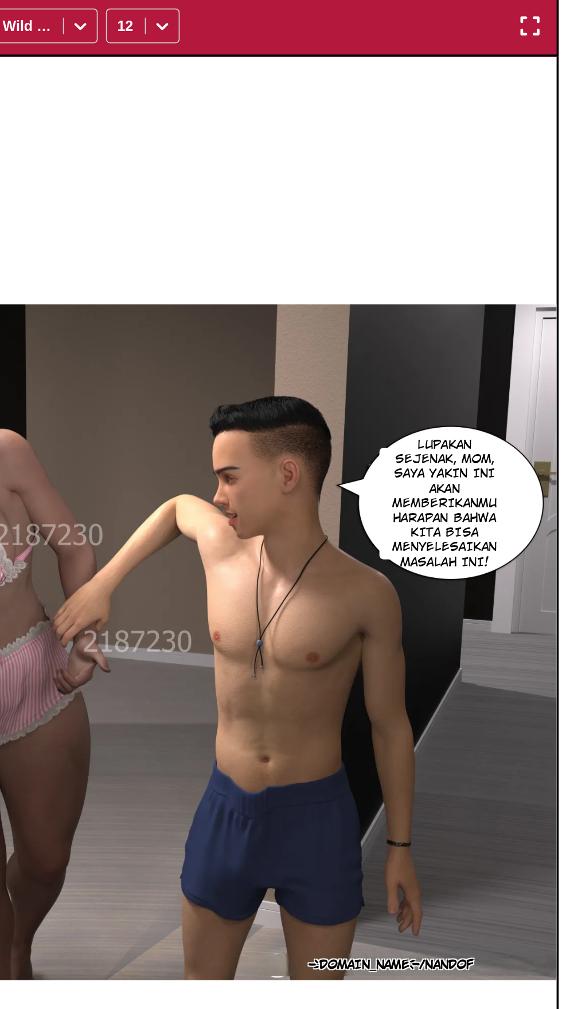
scroll to position [3, 0]
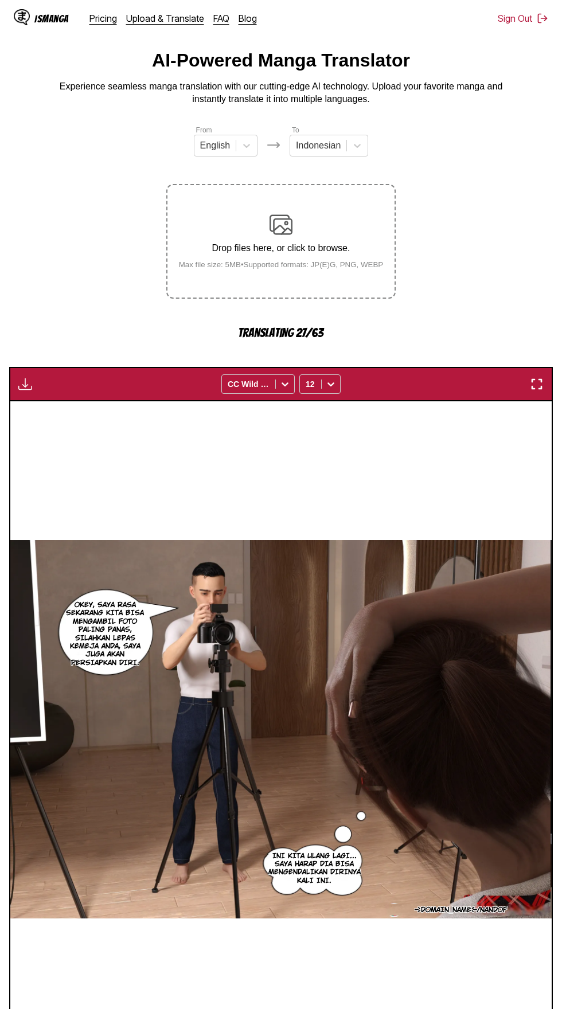
scroll to position [25, 0]
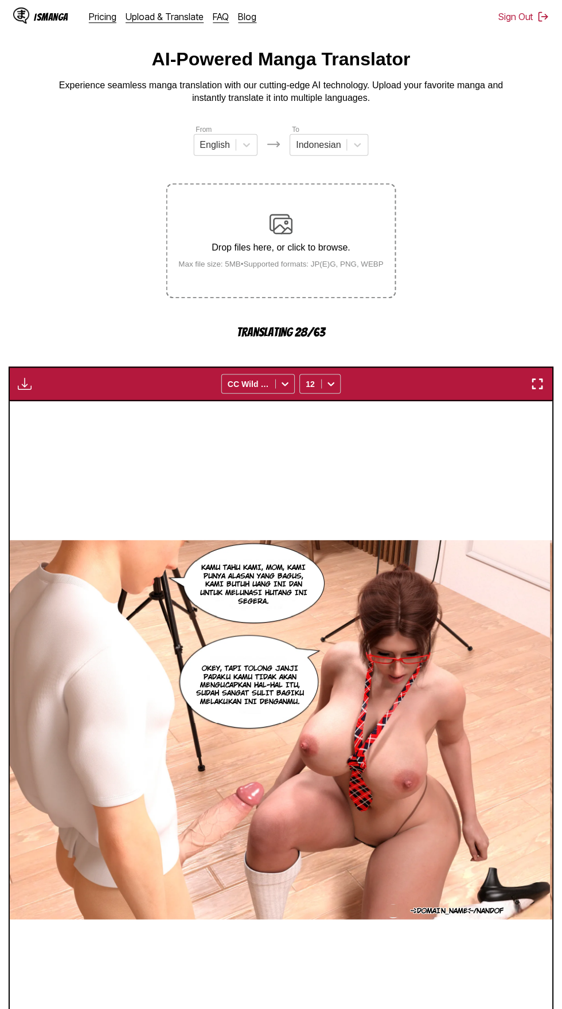
scroll to position [0, 0]
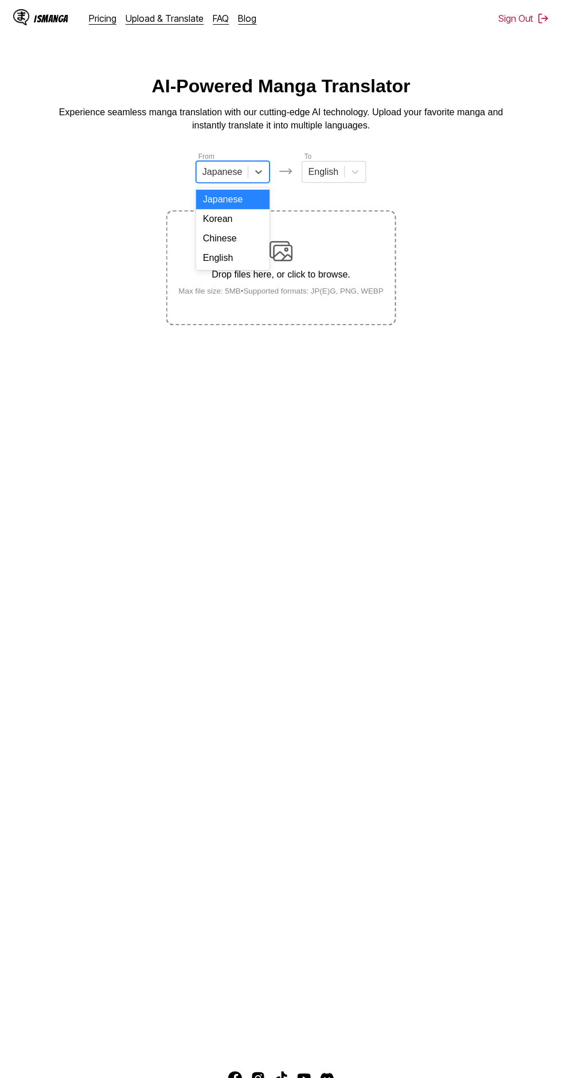
click at [244, 255] on div "English" at bounding box center [232, 257] width 73 height 19
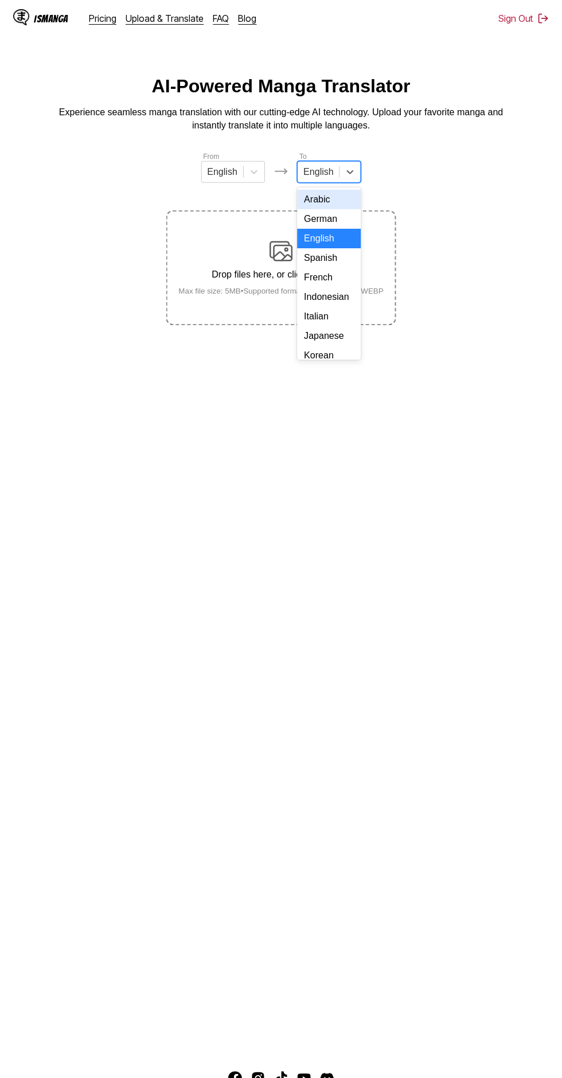
click at [345, 294] on div "Indonesian" at bounding box center [329, 296] width 64 height 19
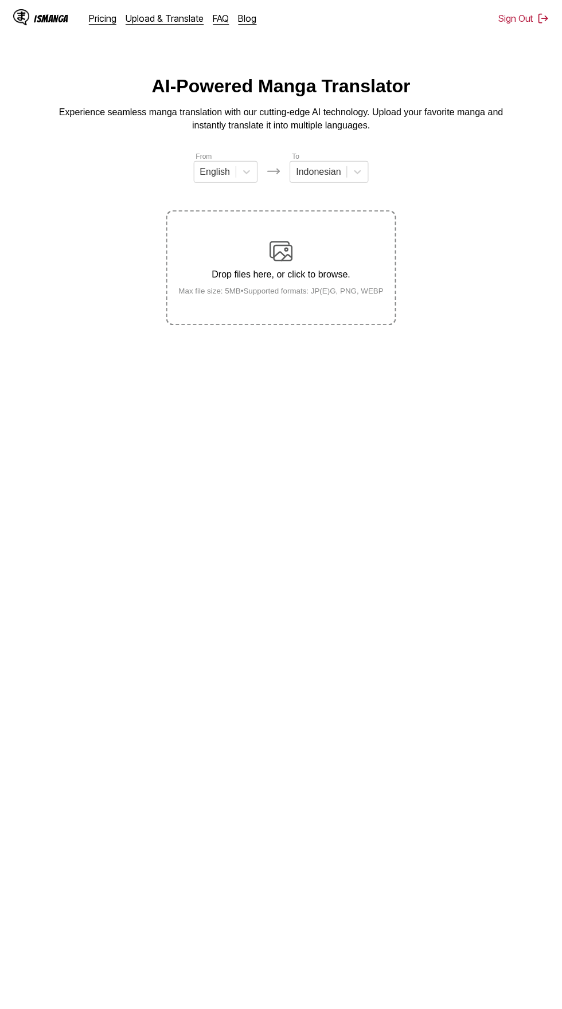
click at [278, 244] on img at bounding box center [281, 250] width 23 height 23
click at [0, 0] on input "Drop files here, or click to browse. Max file size: 5MB • Supported formats: JP…" at bounding box center [0, 0] width 0 height 0
click at [553, 984] on main "AI-Powered Manga Translator Experience seamless manga translation with our cutt…" at bounding box center [281, 530] width 562 height 908
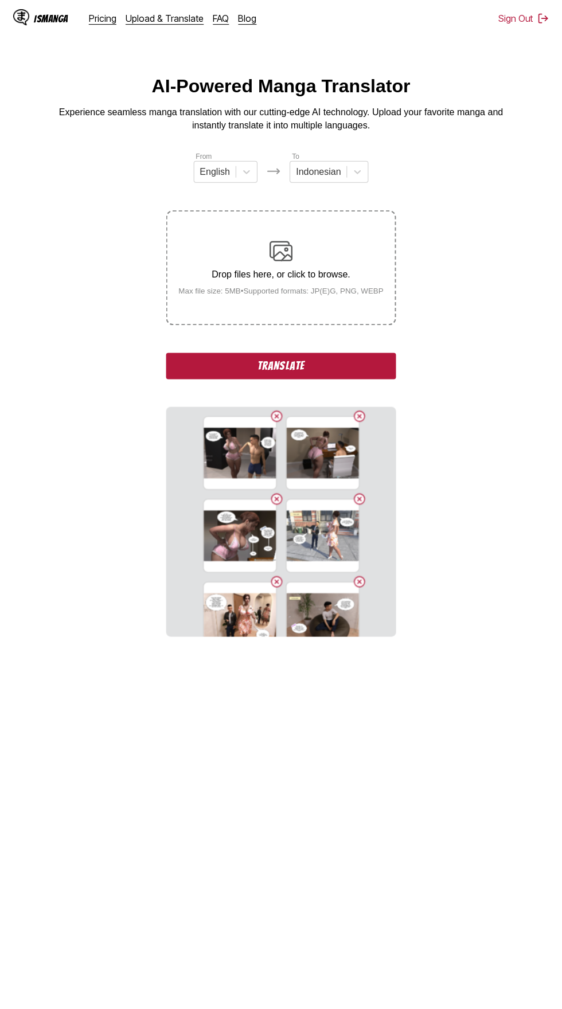
scroll to position [11, 0]
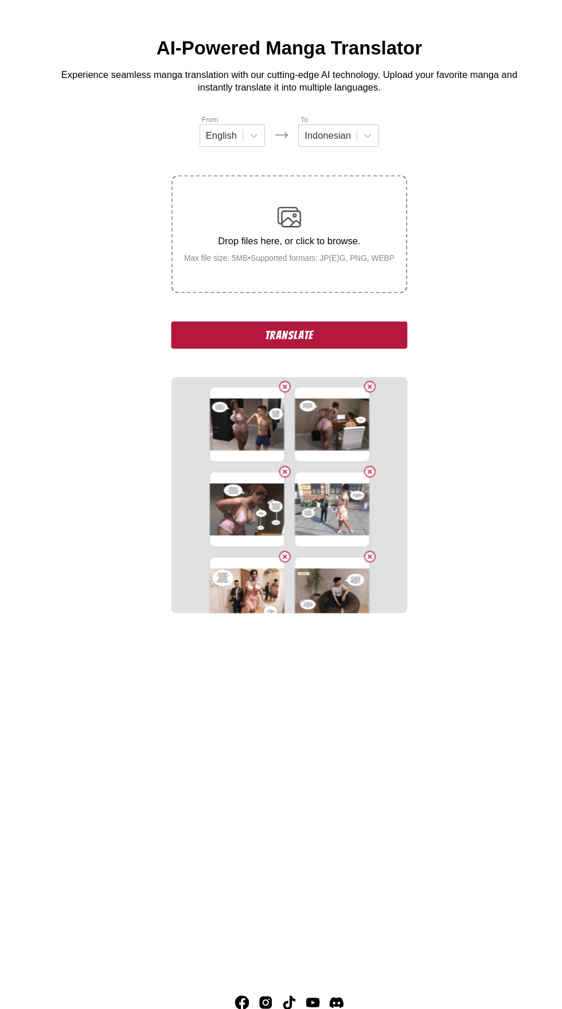
click at [207, 341] on button "Translate" at bounding box center [280, 354] width 229 height 26
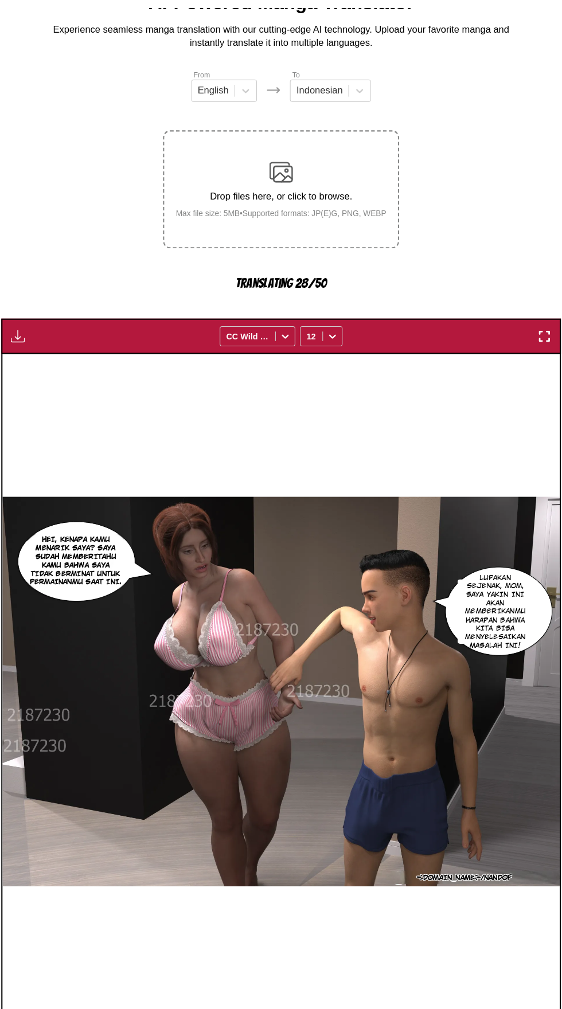
scroll to position [66, 0]
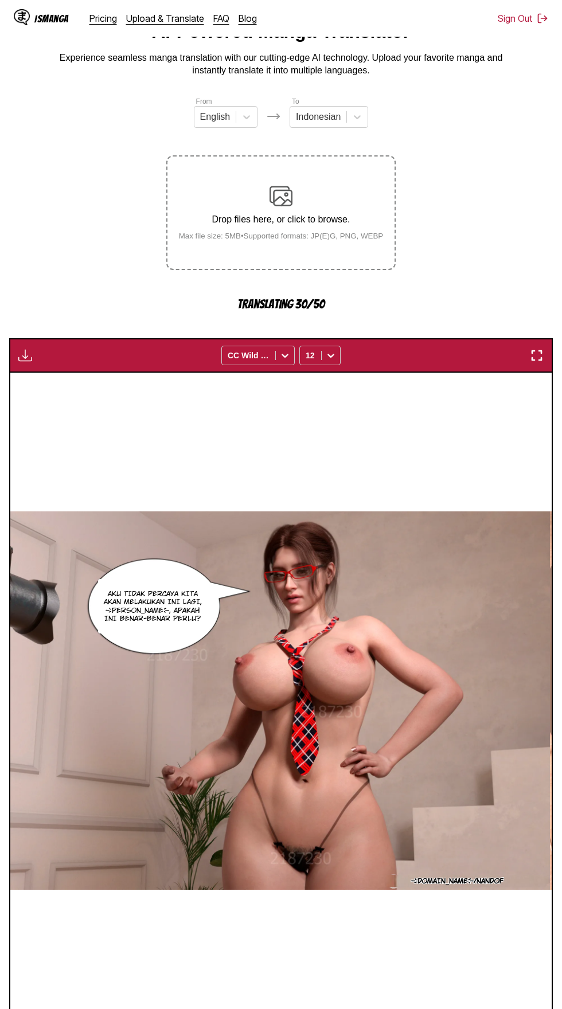
scroll to position [53, 0]
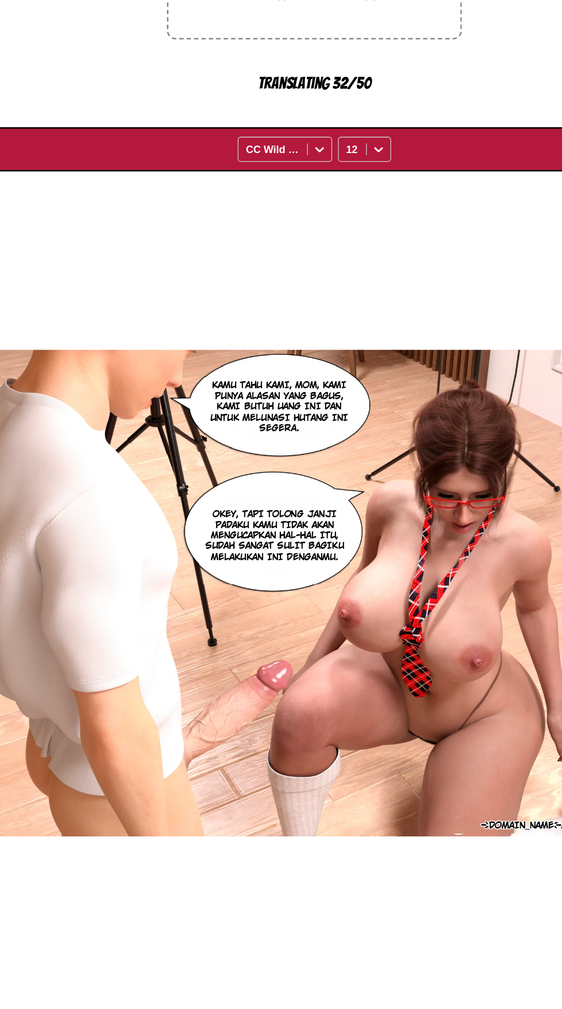
scroll to position [67, 0]
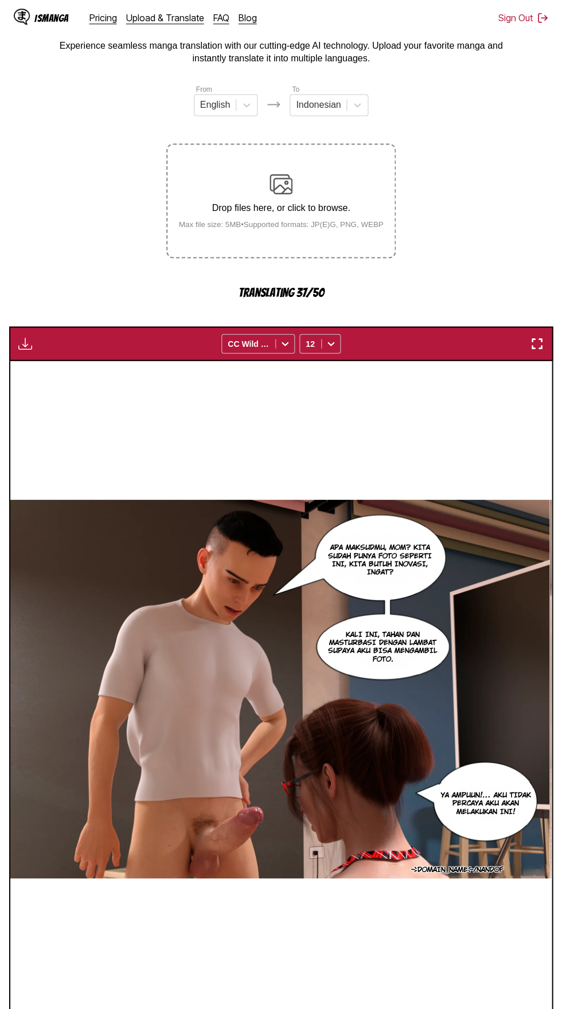
scroll to position [66, 0]
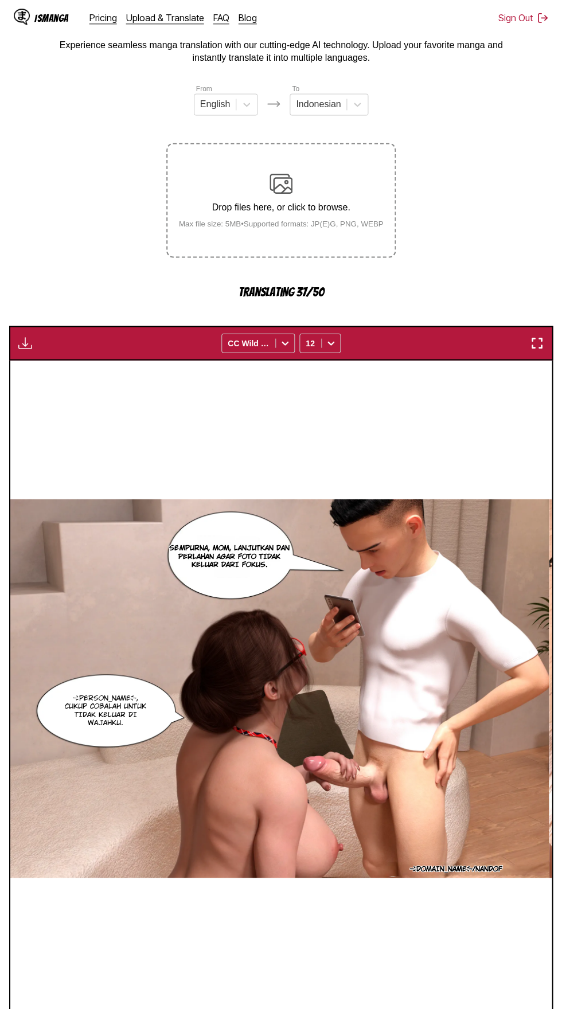
scroll to position [67, 0]
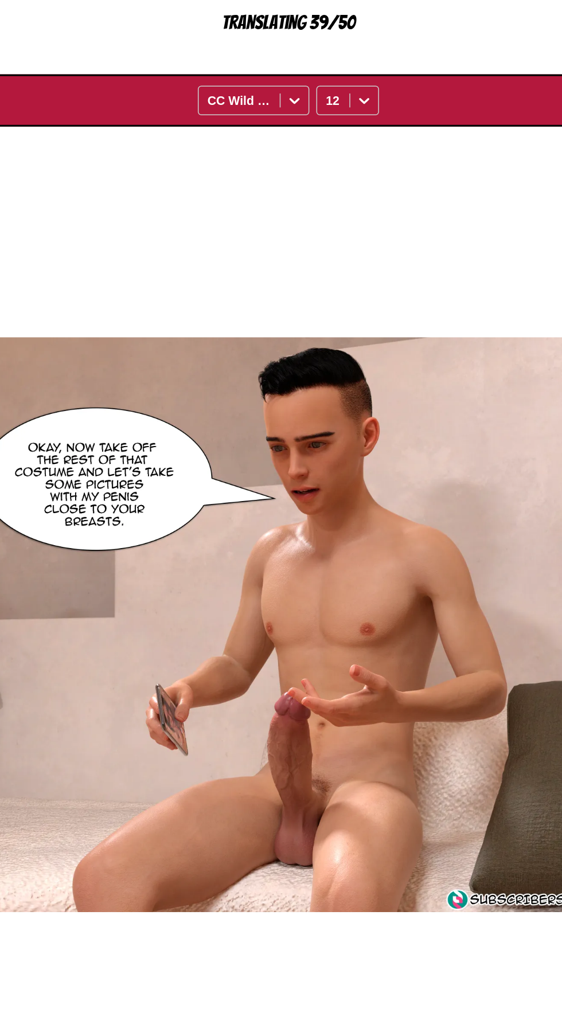
scroll to position [66, 0]
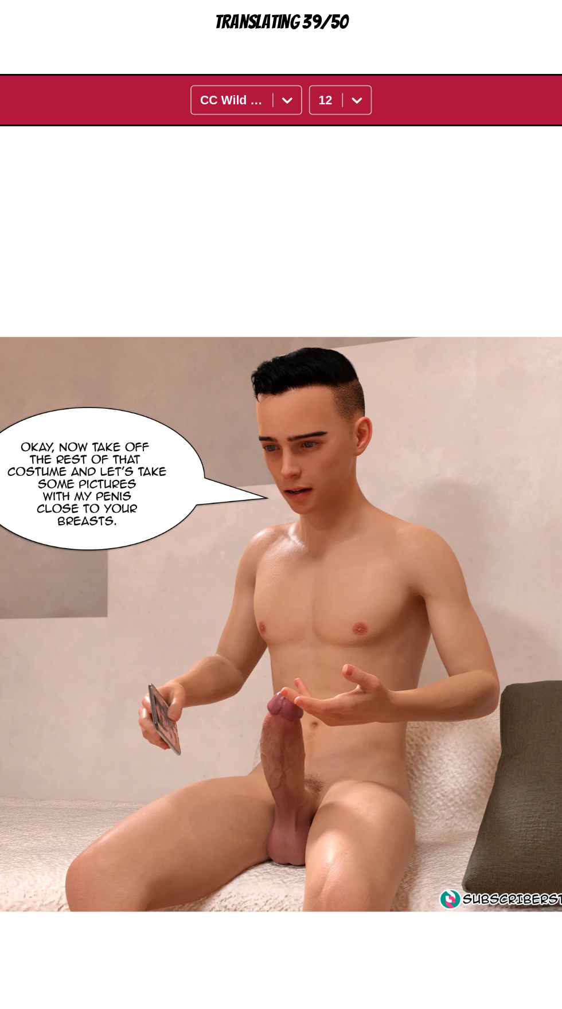
scroll to position [0, 9207]
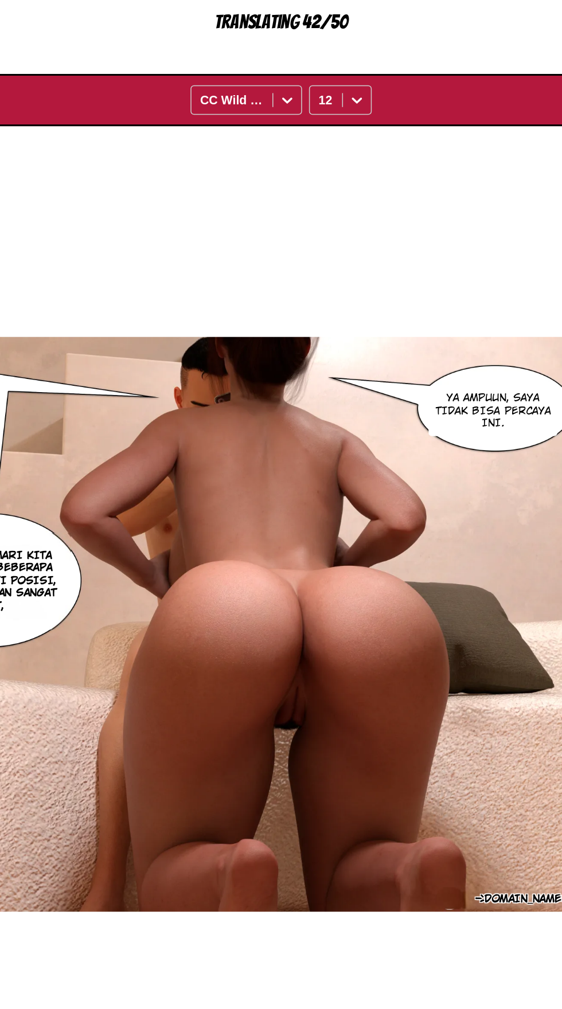
scroll to position [0, 10832]
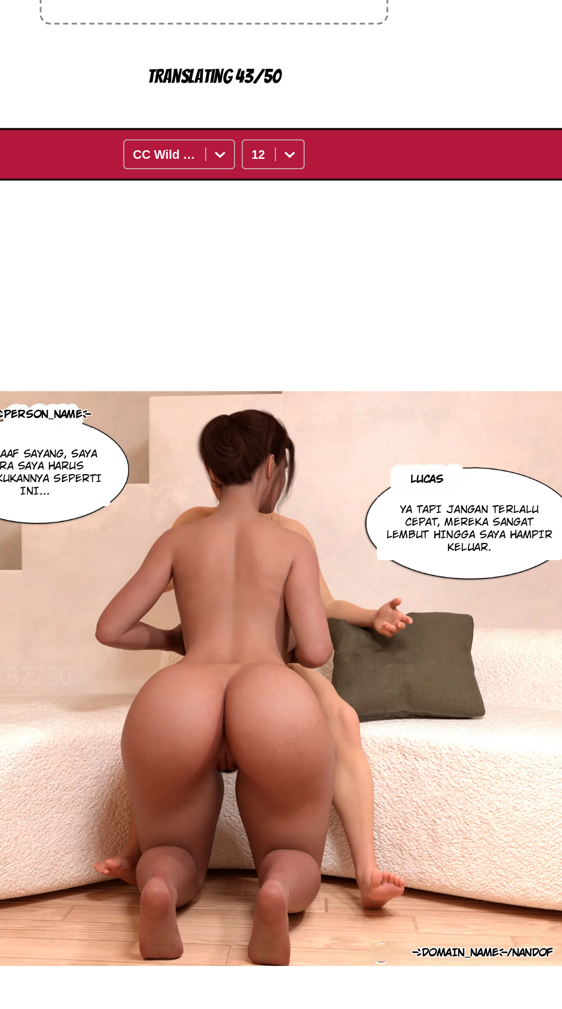
scroll to position [67, 0]
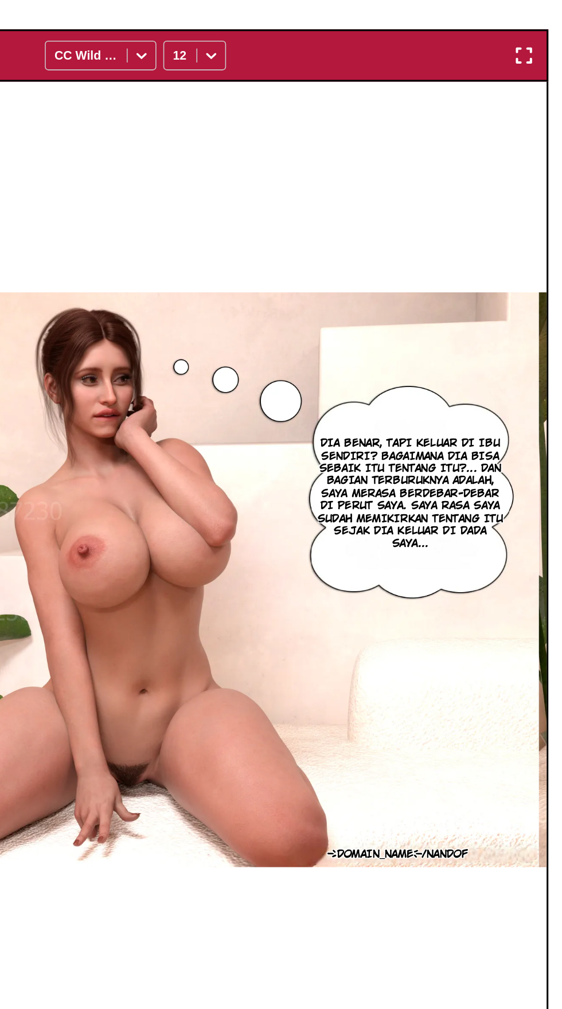
scroll to position [67, 0]
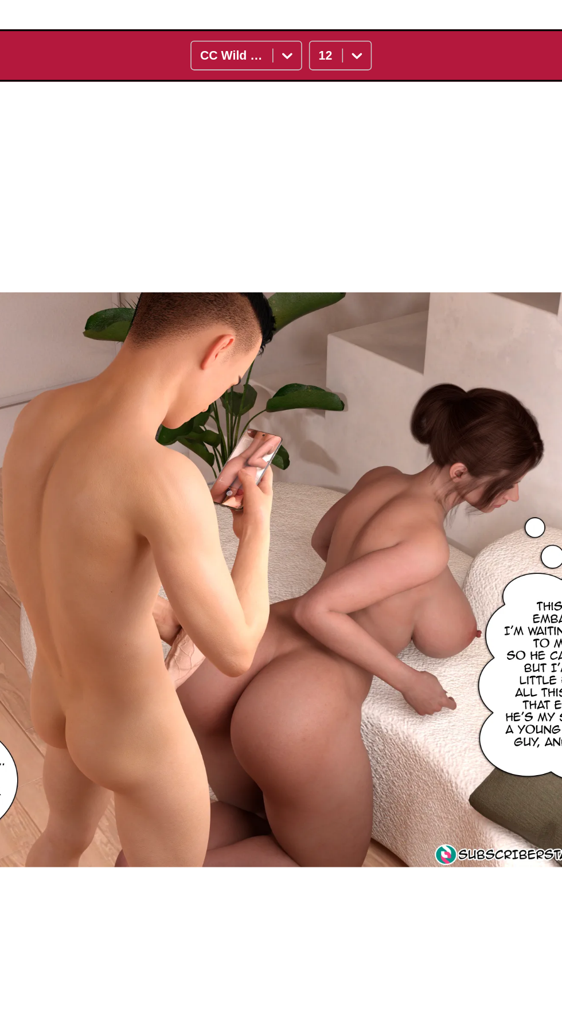
scroll to position [0, 15706]
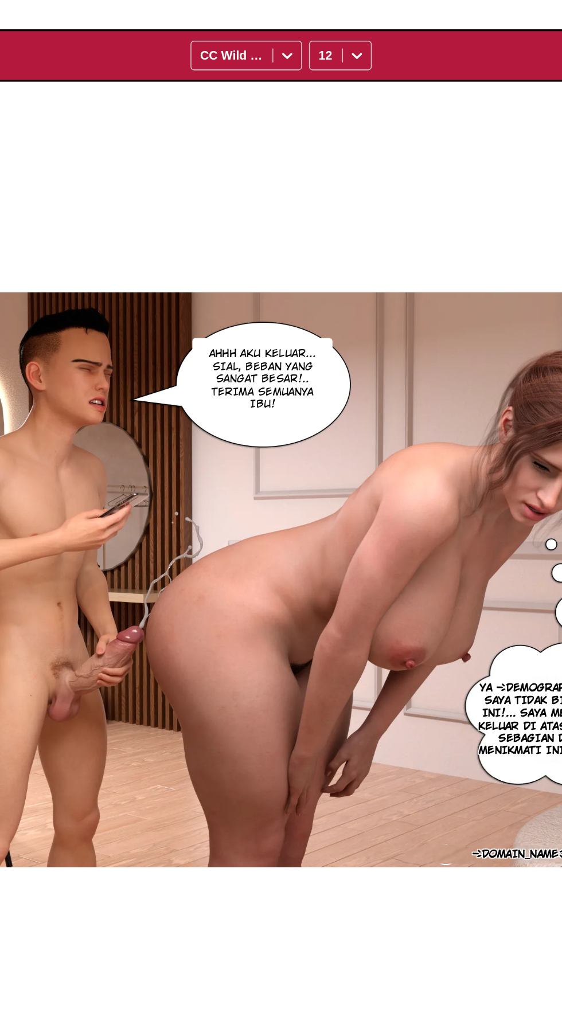
scroll to position [0, 16247]
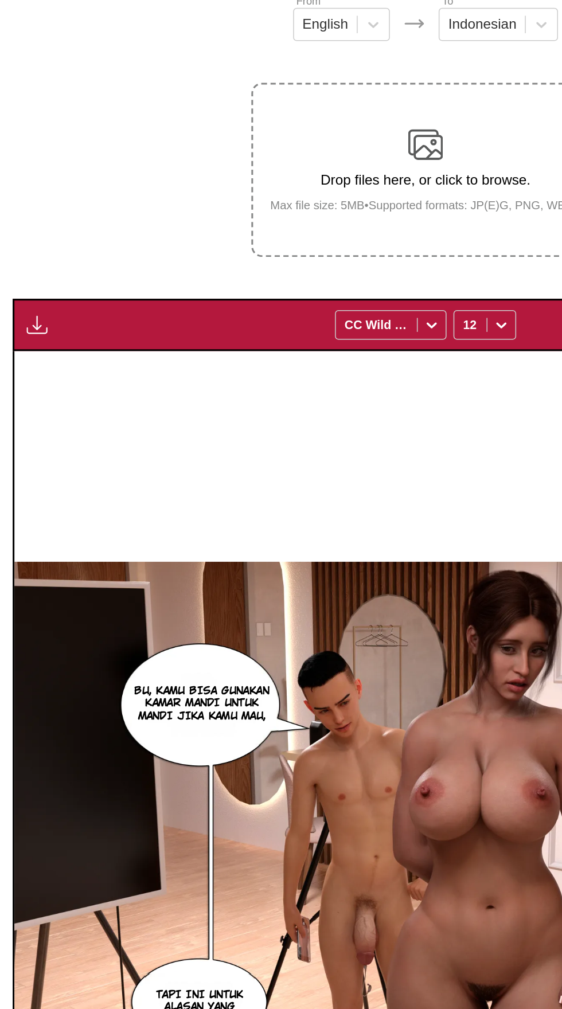
scroll to position [66, 0]
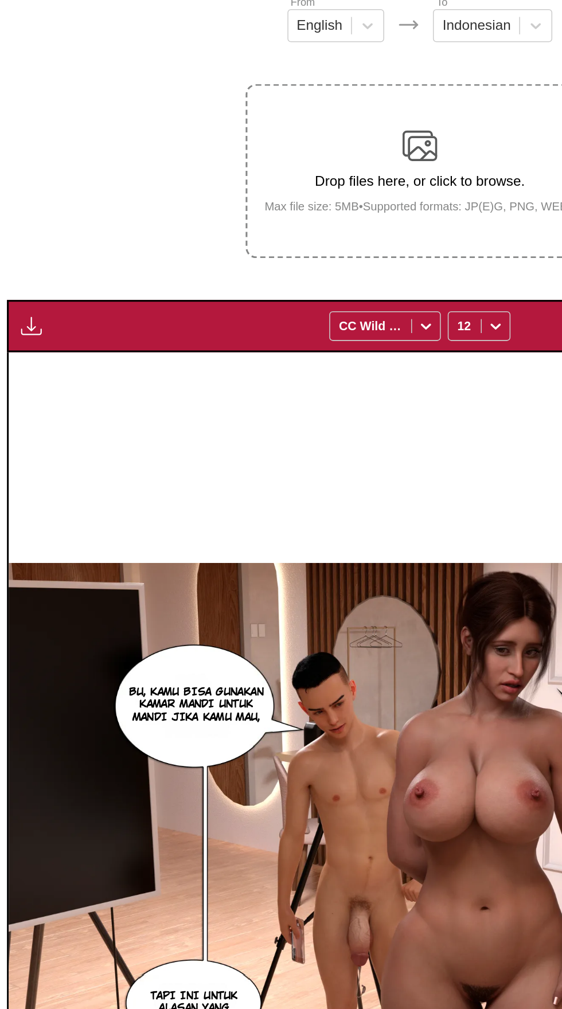
click at [15, 296] on button "button" at bounding box center [25, 303] width 21 height 15
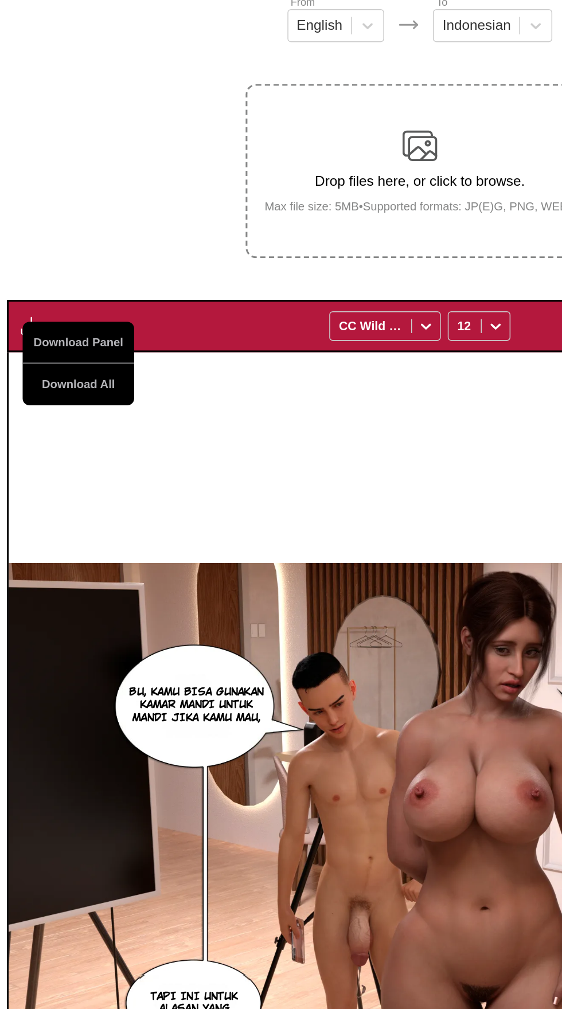
click at [32, 328] on button "Download All" at bounding box center [55, 342] width 73 height 28
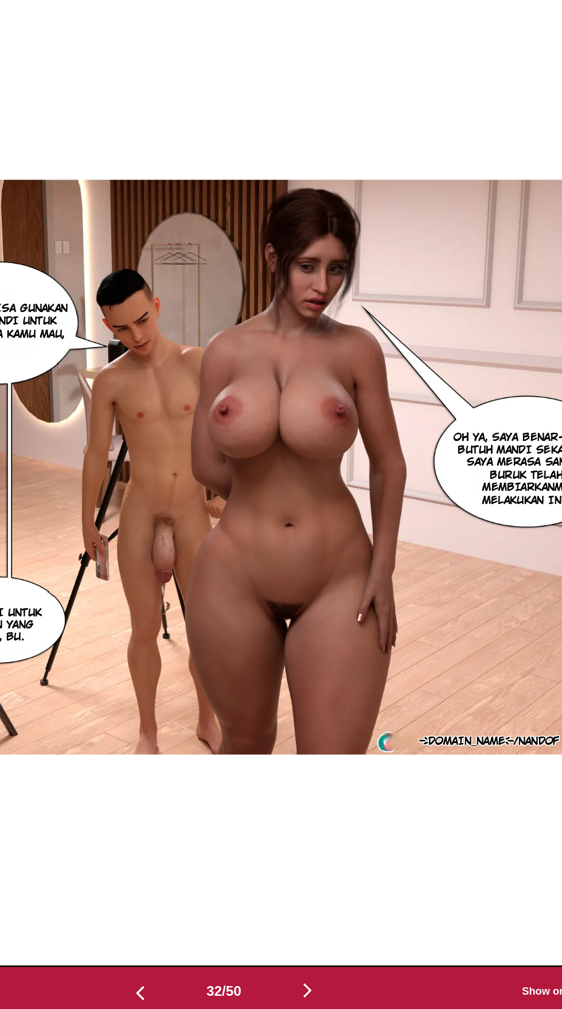
click at [338, 986] on img "button" at bounding box center [336, 993] width 14 height 14
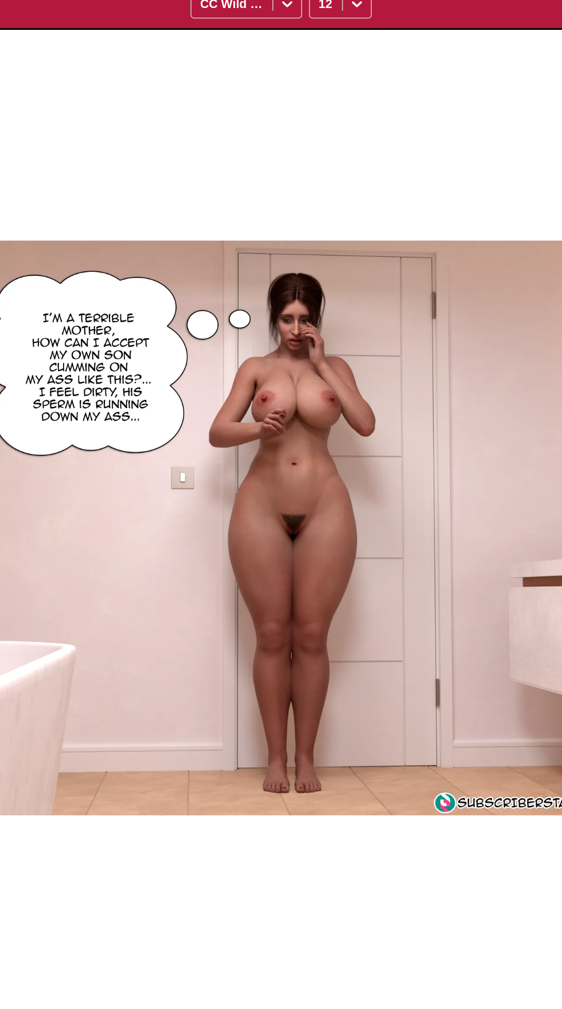
click at [334, 986] on img "button" at bounding box center [336, 993] width 14 height 14
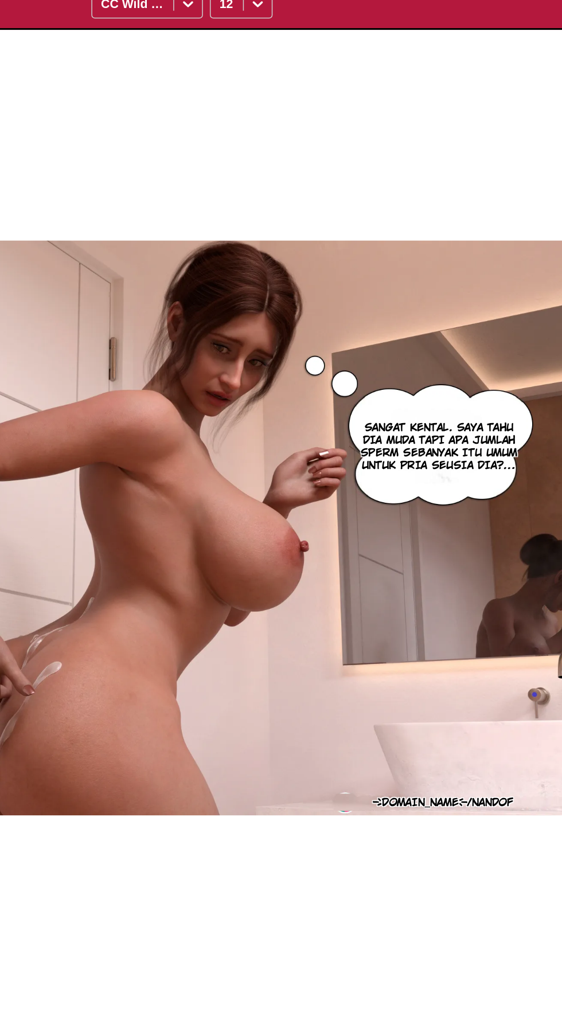
click at [334, 986] on img "button" at bounding box center [336, 993] width 14 height 14
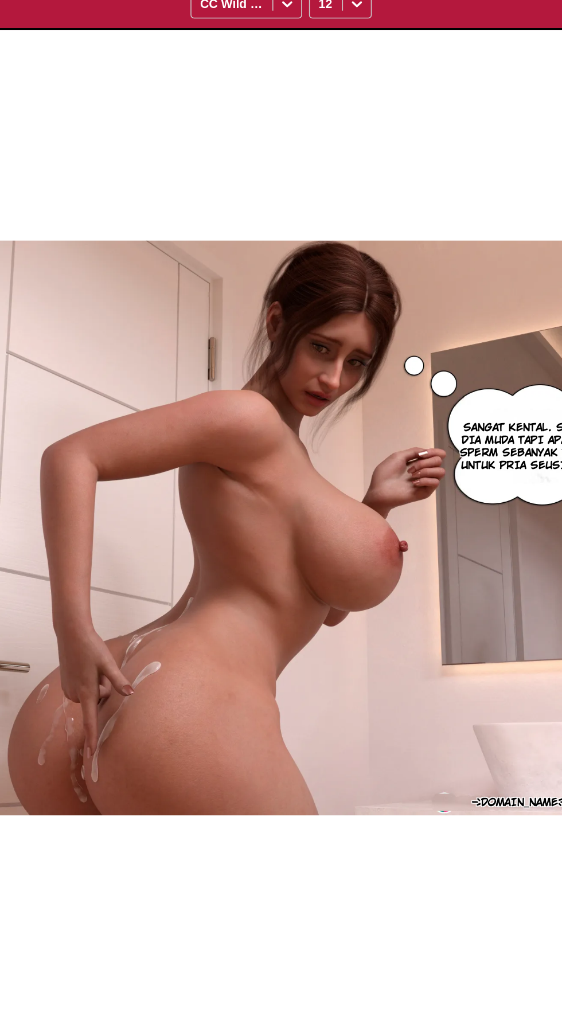
scroll to position [0, 18414]
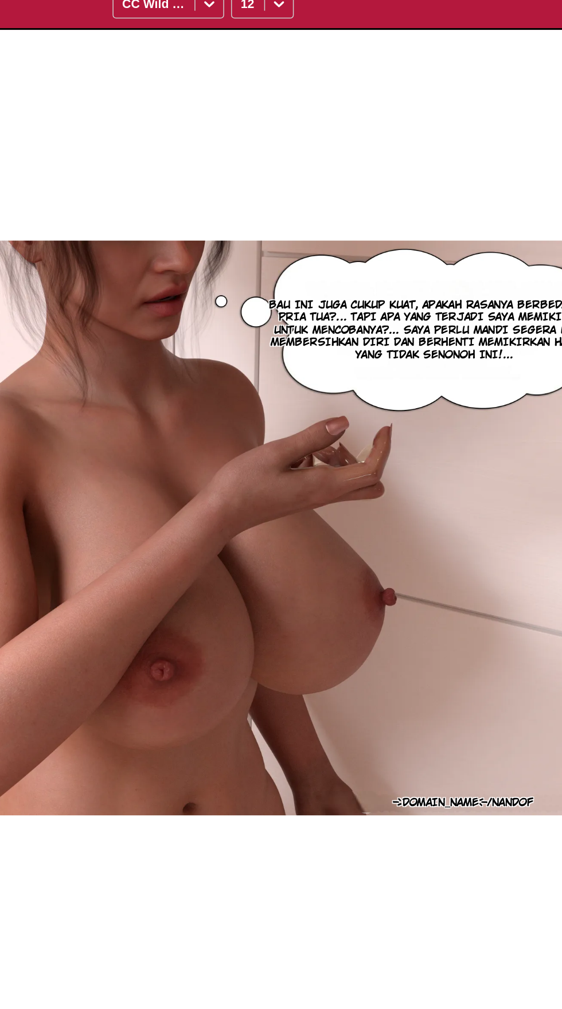
click at [331, 986] on button "button" at bounding box center [336, 994] width 69 height 17
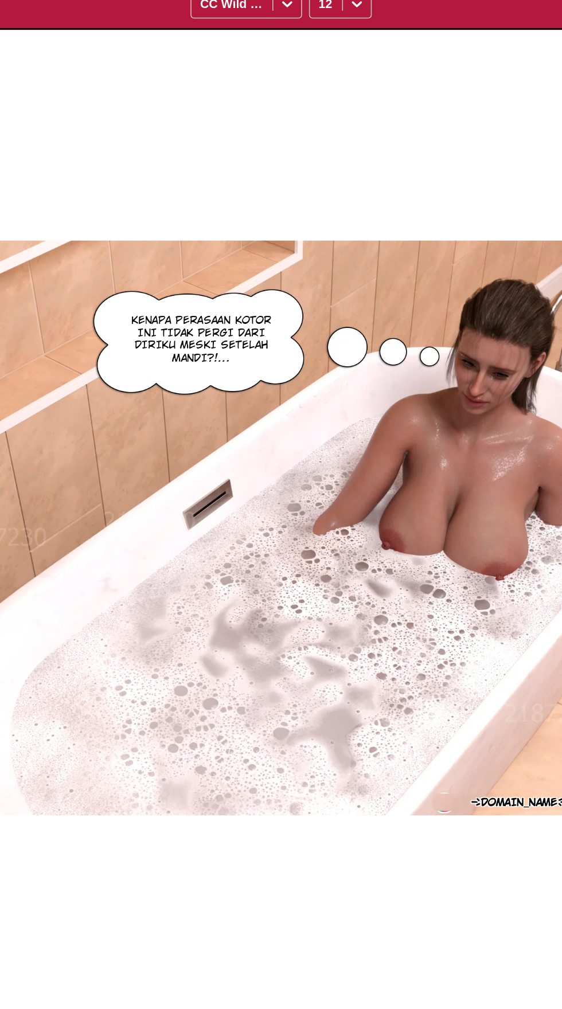
click at [335, 986] on img "button" at bounding box center [336, 993] width 14 height 14
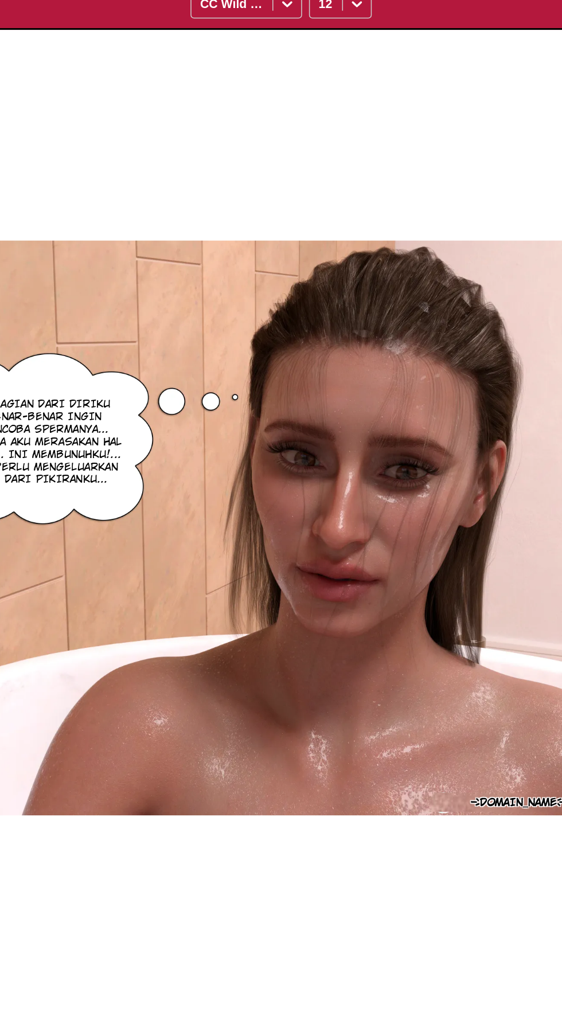
click at [333, 986] on img "button" at bounding box center [336, 993] width 14 height 14
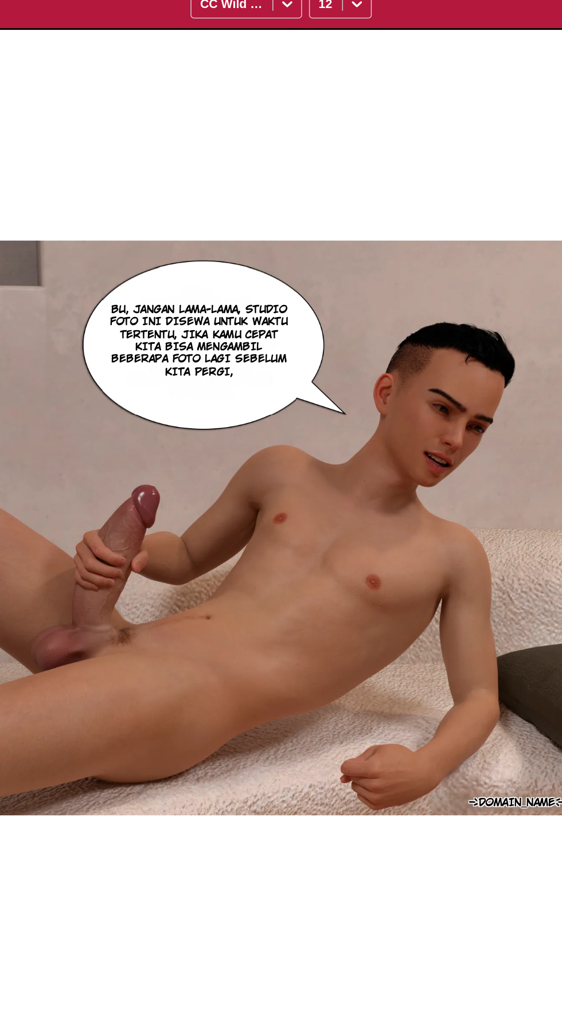
click at [337, 986] on img "button" at bounding box center [336, 993] width 14 height 14
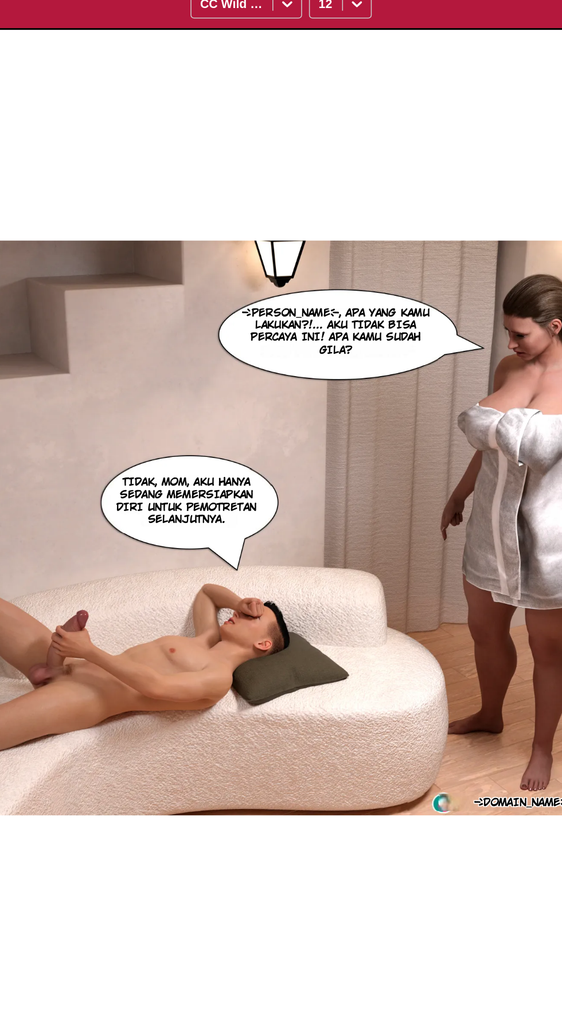
click at [338, 986] on button "button" at bounding box center [336, 994] width 69 height 17
click at [340, 986] on button "button" at bounding box center [336, 994] width 69 height 17
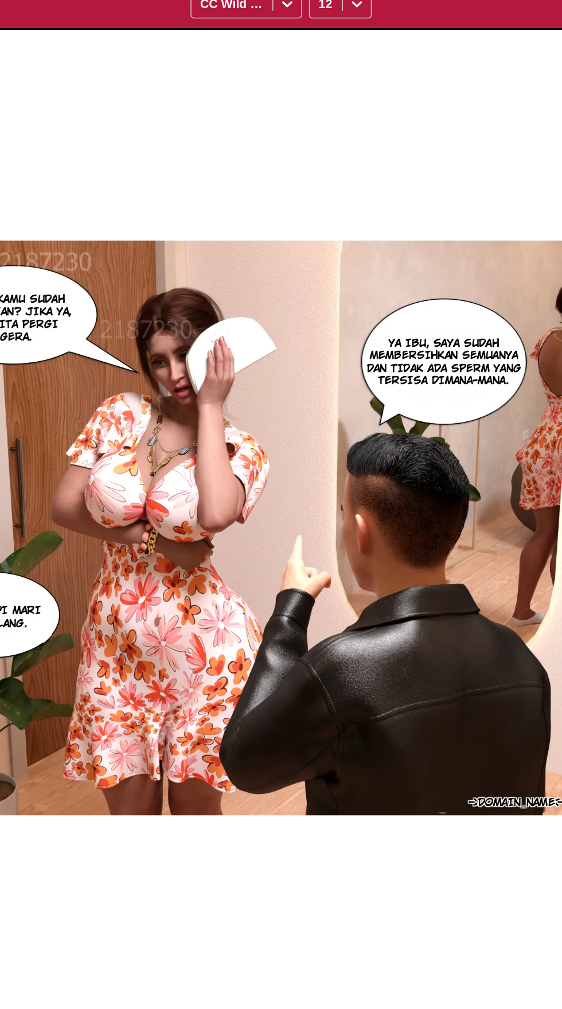
click at [330, 986] on img "button" at bounding box center [336, 993] width 14 height 14
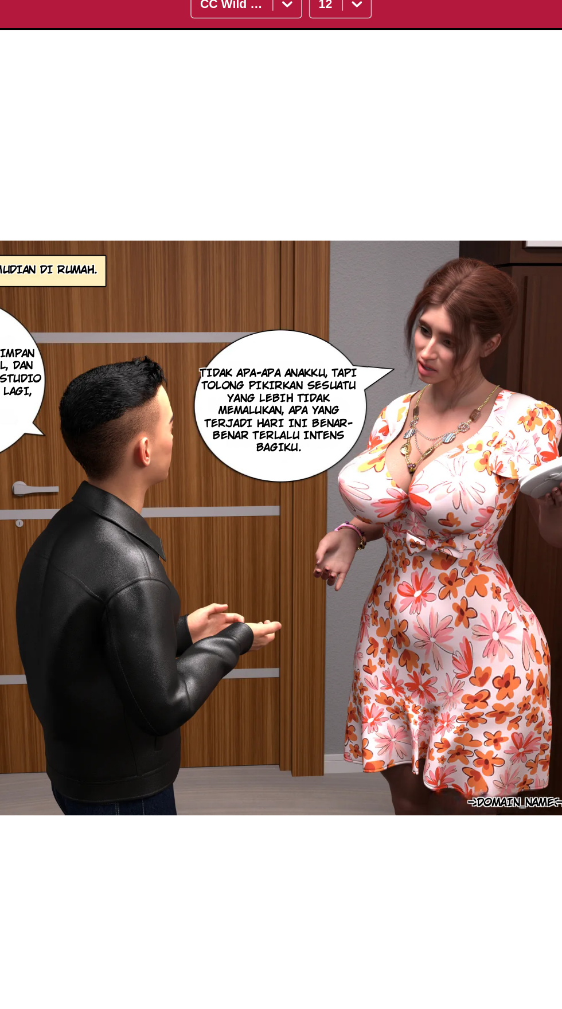
click at [344, 986] on button "button" at bounding box center [336, 994] width 69 height 17
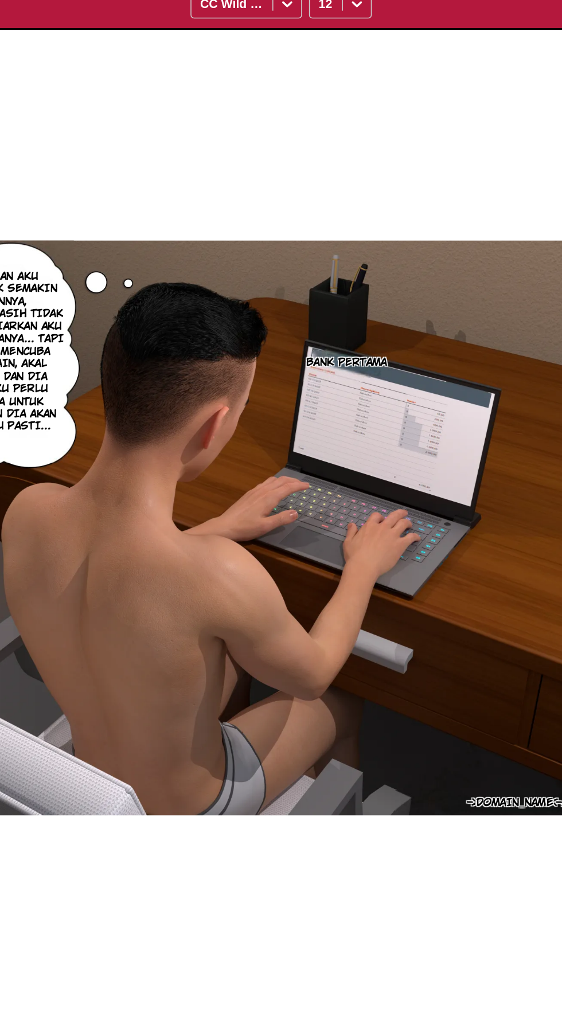
click at [338, 986] on img "button" at bounding box center [336, 993] width 14 height 14
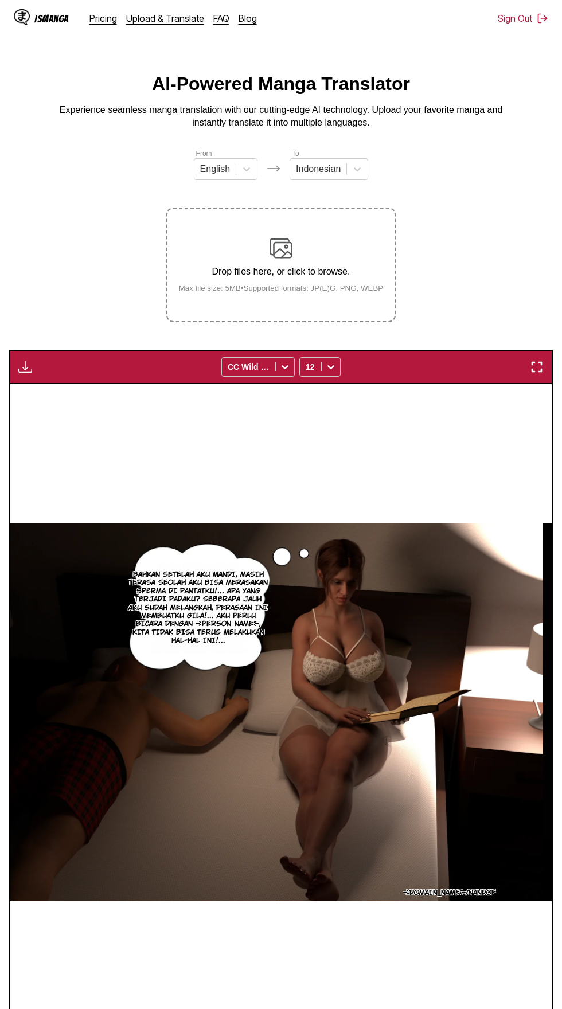
scroll to position [0, 0]
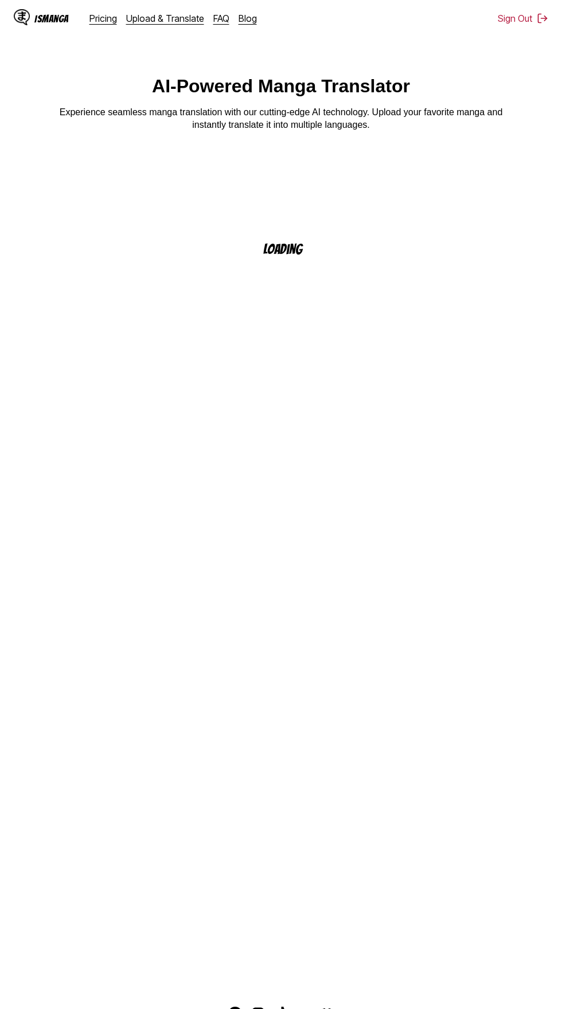
click at [163, 19] on link "Upload & Translate" at bounding box center [165, 18] width 78 height 11
click at [115, 21] on link "Pricing" at bounding box center [103, 18] width 28 height 11
click at [47, 21] on div "IsManga" at bounding box center [51, 18] width 34 height 11
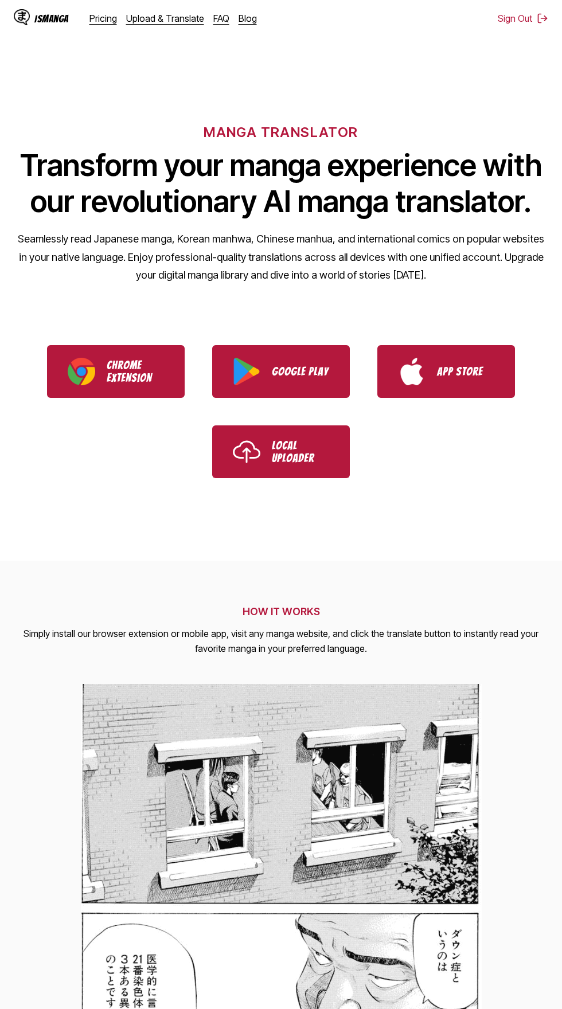
click at [174, 21] on link "Upload & Translate" at bounding box center [165, 18] width 78 height 11
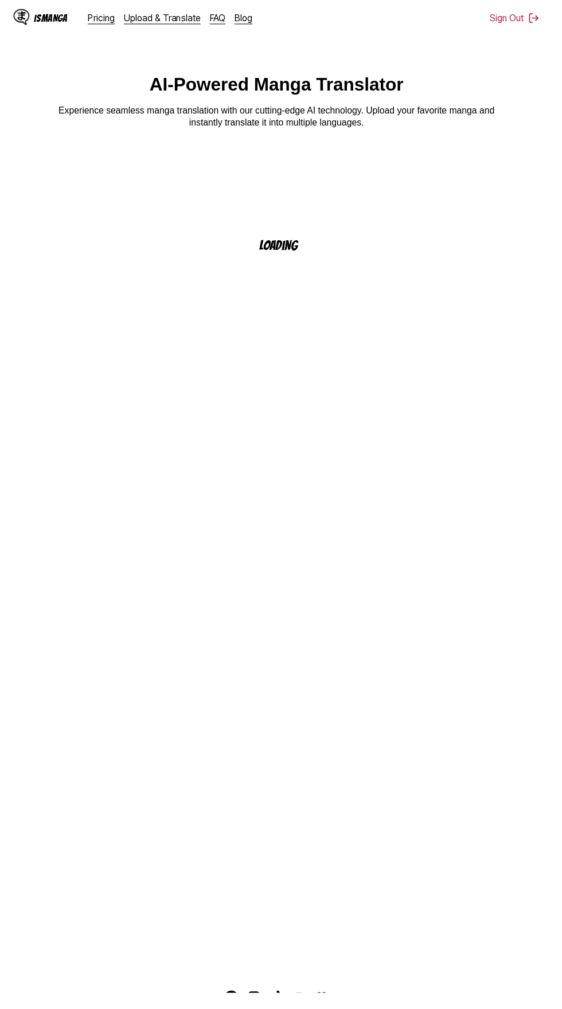
click at [5, 827] on main "AI-Powered Manga Translator Experience seamless manga translation with our cutt…" at bounding box center [281, 530] width 562 height 908
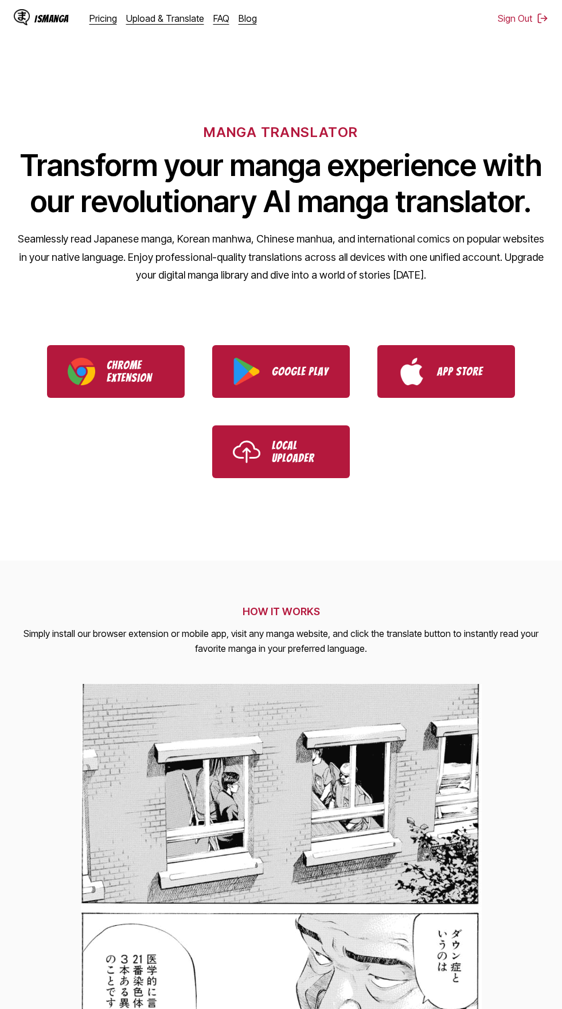
click at [181, 14] on link "Upload & Translate" at bounding box center [165, 18] width 78 height 11
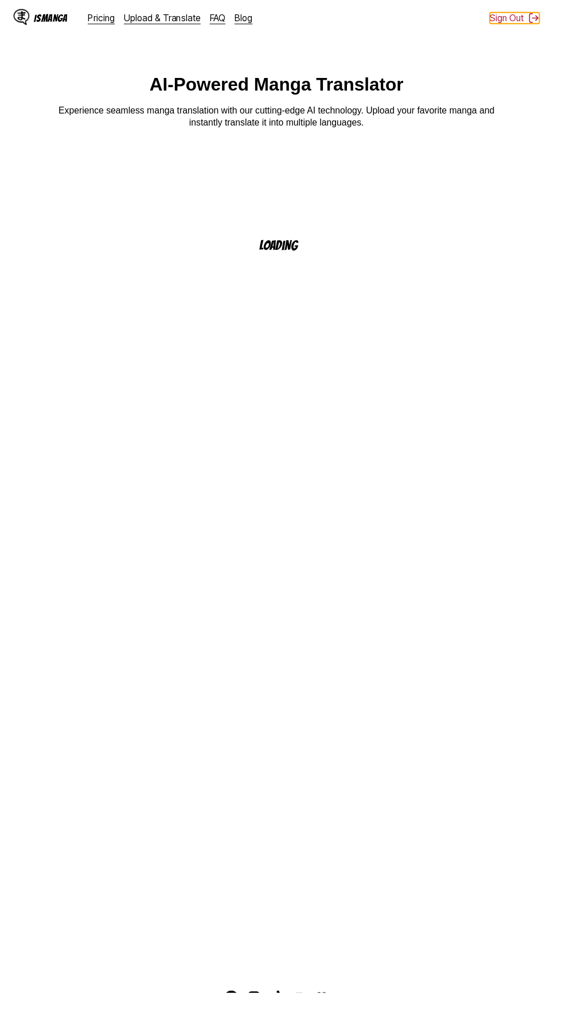
click at [541, 17] on button "Sign Out" at bounding box center [523, 18] width 50 height 11
click at [535, 17] on button "Sign In" at bounding box center [526, 18] width 43 height 11
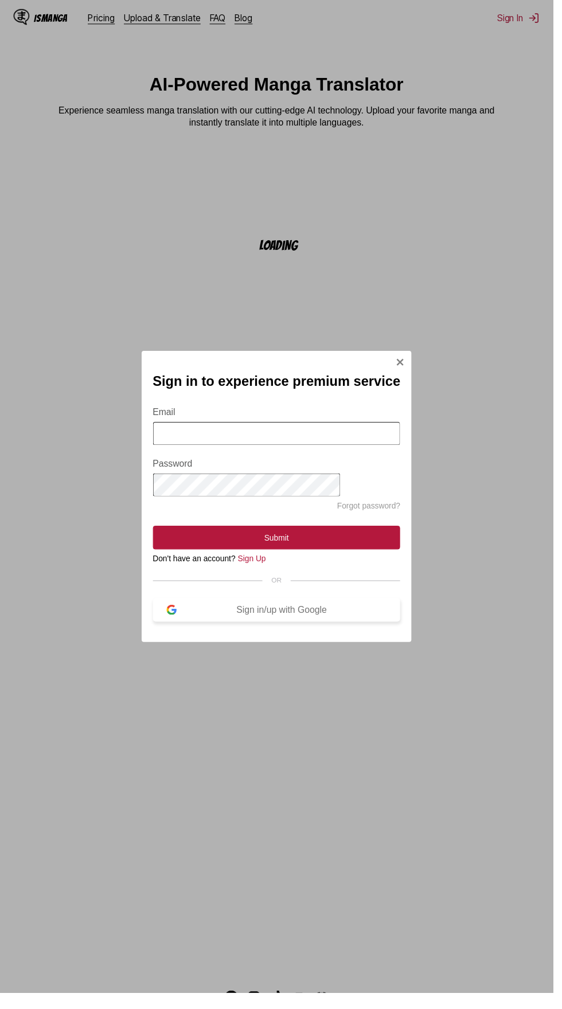
click at [327, 625] on div "Sign in/up with Google" at bounding box center [287, 620] width 214 height 10
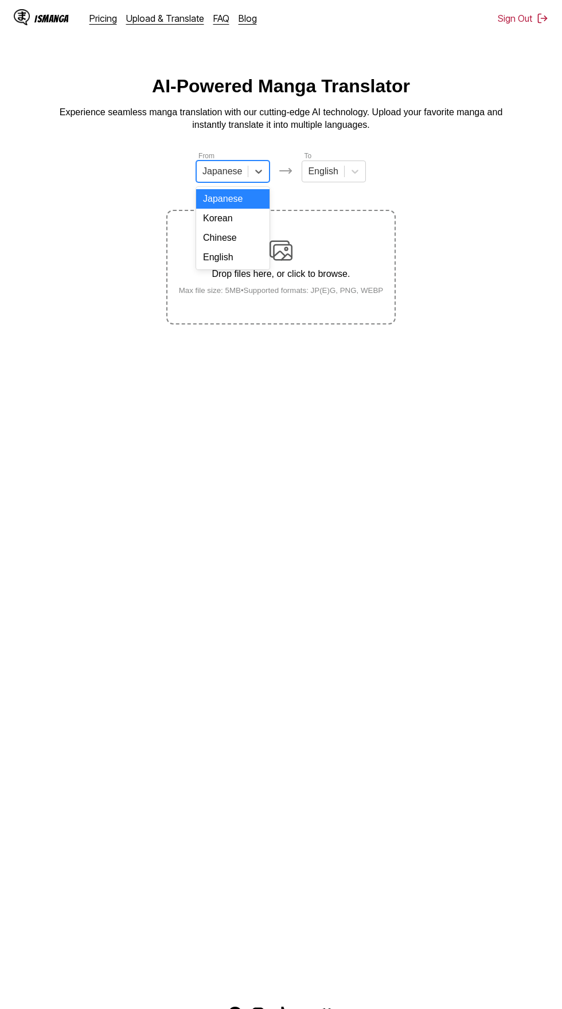
click at [205, 172] on input "text" at bounding box center [203, 171] width 2 height 10
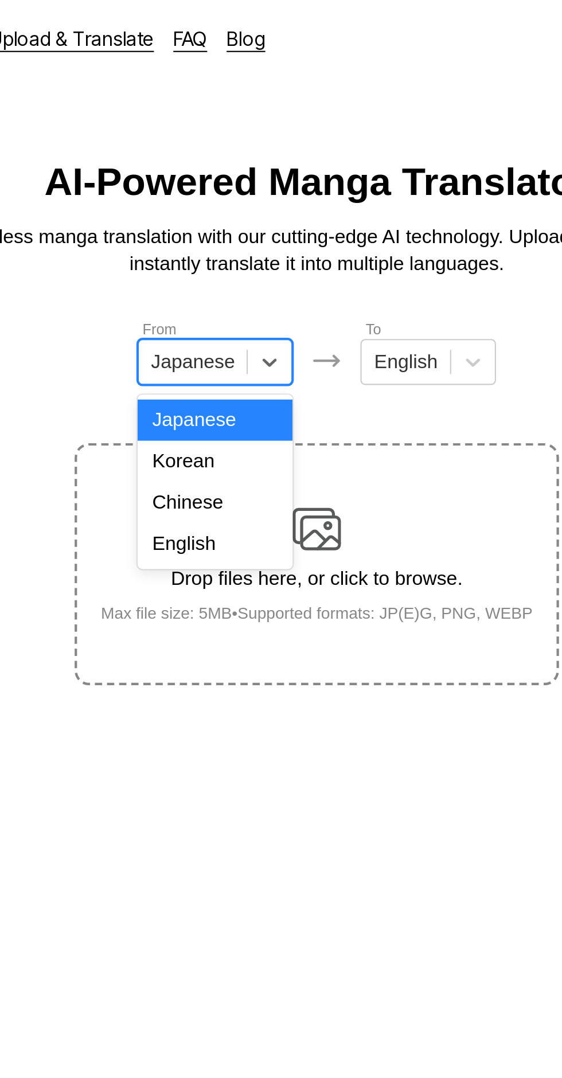
click at [245, 257] on div "English" at bounding box center [232, 257] width 73 height 19
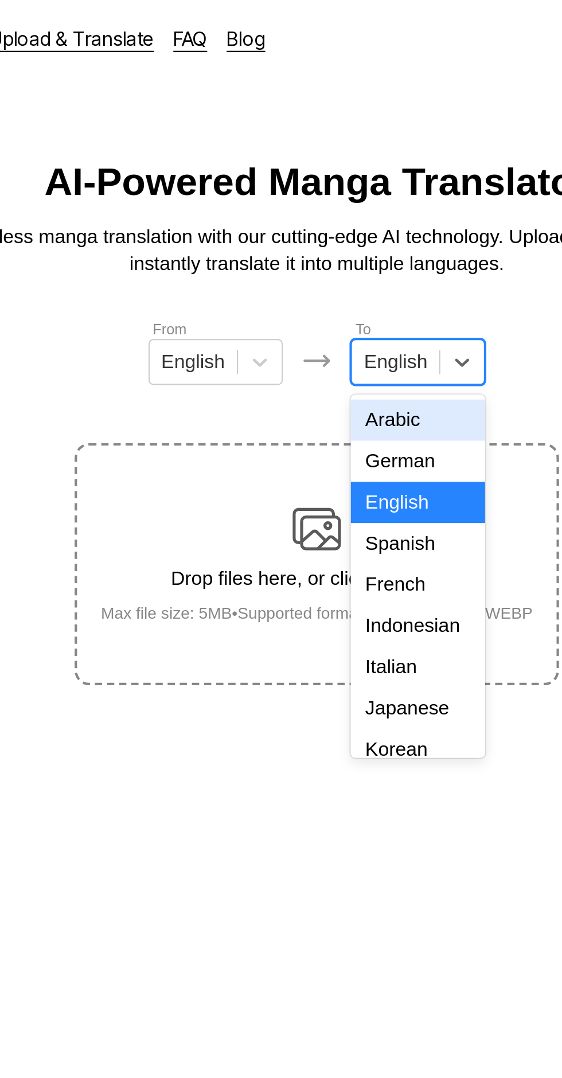
click at [341, 295] on div "Indonesian" at bounding box center [329, 296] width 64 height 19
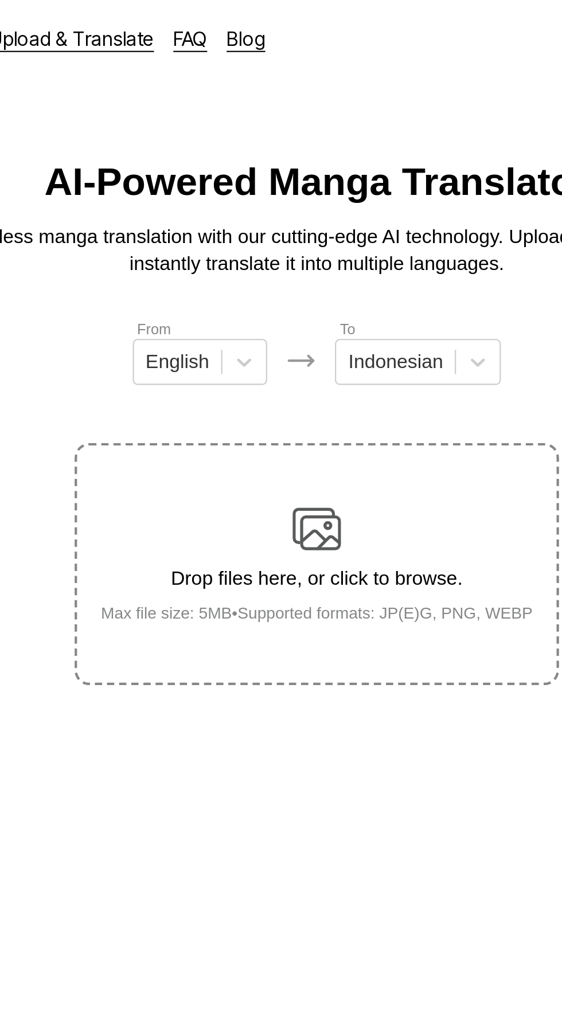
click at [290, 241] on img at bounding box center [281, 250] width 23 height 23
click at [0, 0] on input "Drop files here, or click to browse. Max file size: 5MB • Supported formats: JP…" at bounding box center [0, 0] width 0 height 0
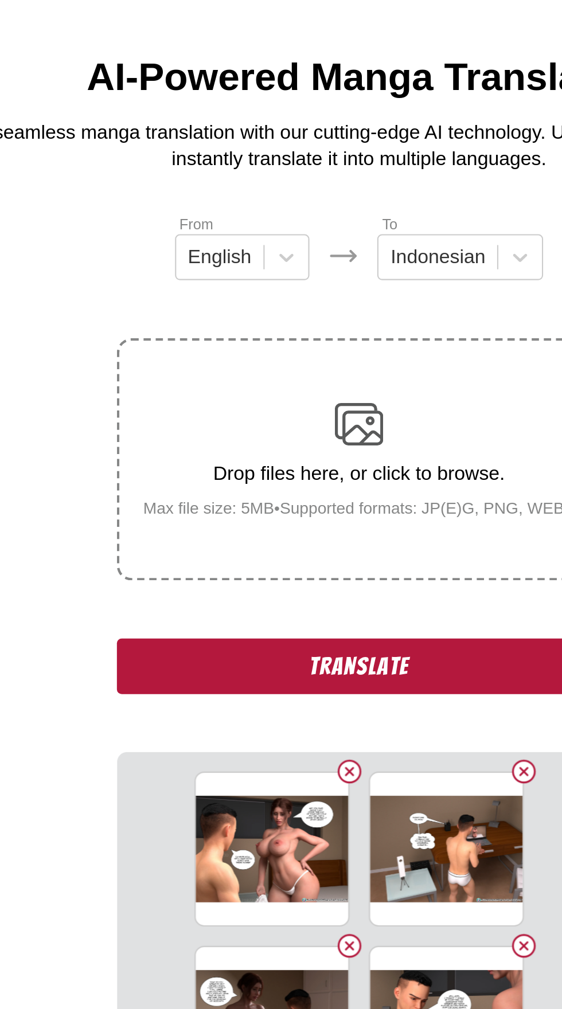
click at [204, 352] on button "Translate" at bounding box center [280, 365] width 229 height 26
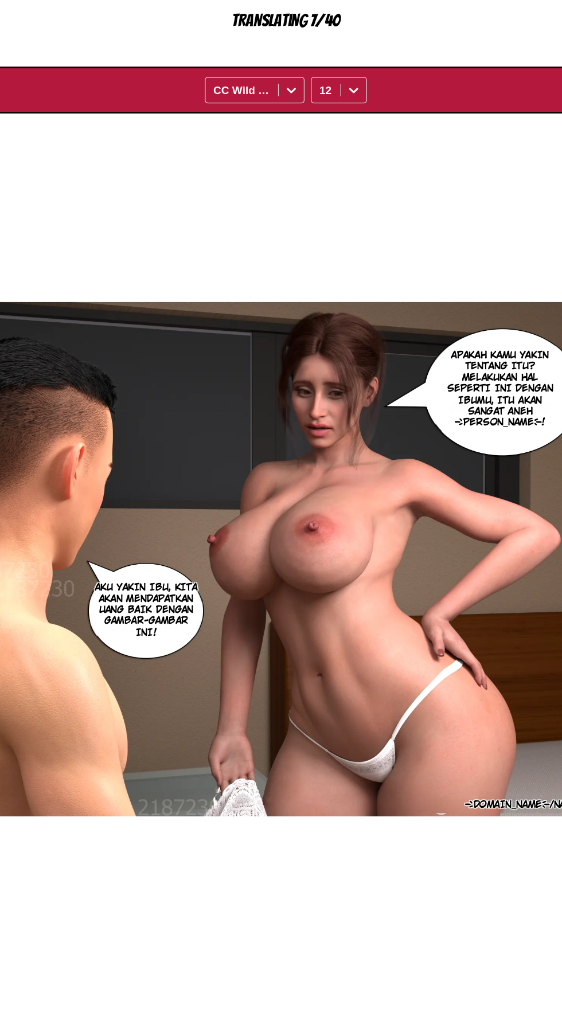
scroll to position [37, 0]
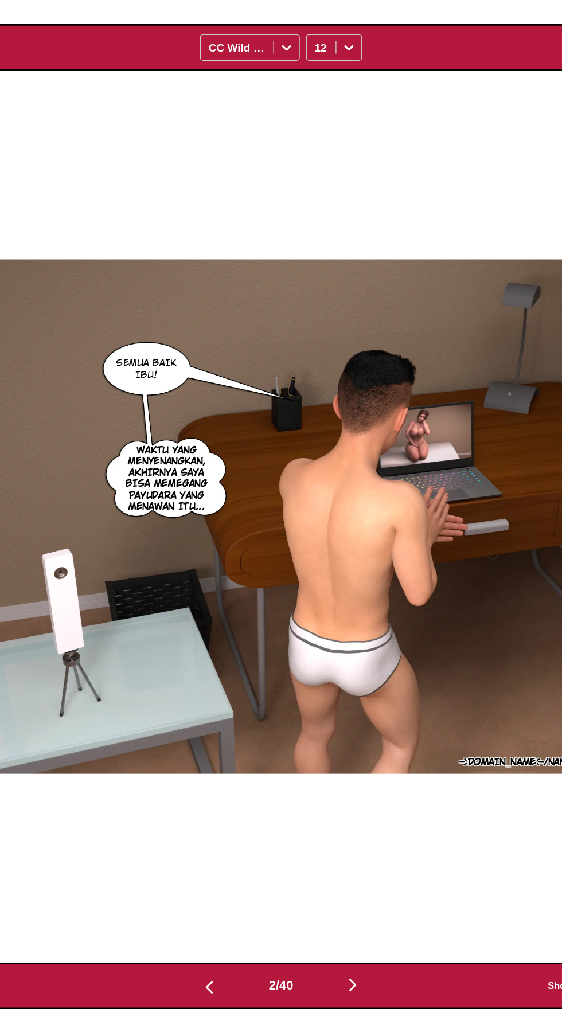
scroll to position [108, 0]
click at [338, 985] on img "button" at bounding box center [334, 992] width 14 height 14
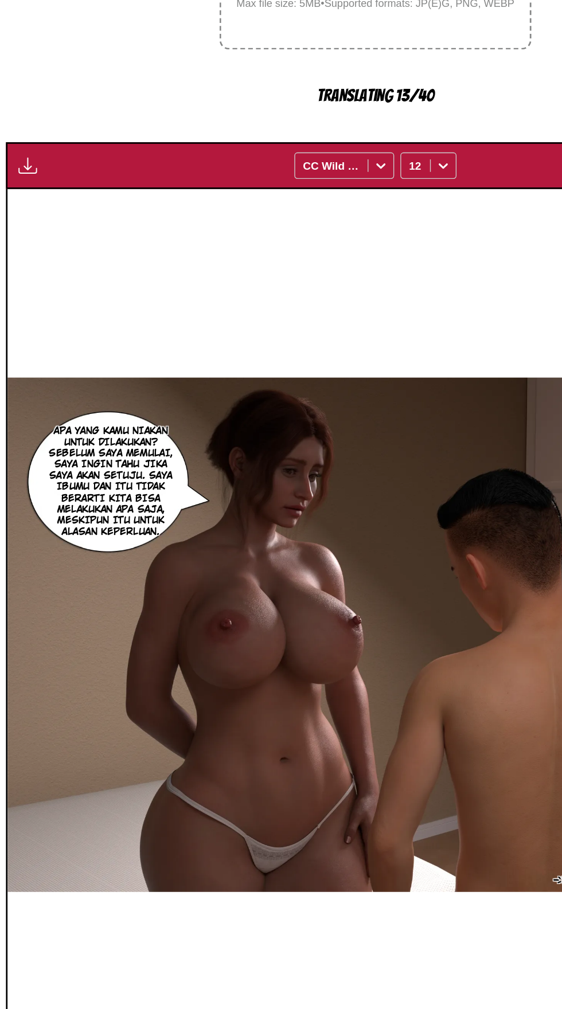
scroll to position [66, 0]
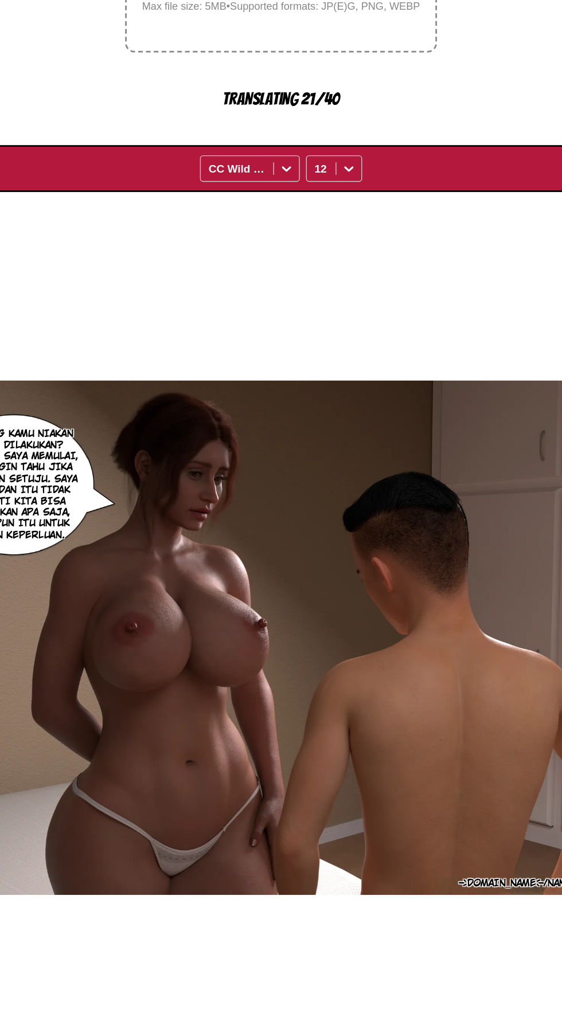
scroll to position [0, 1625]
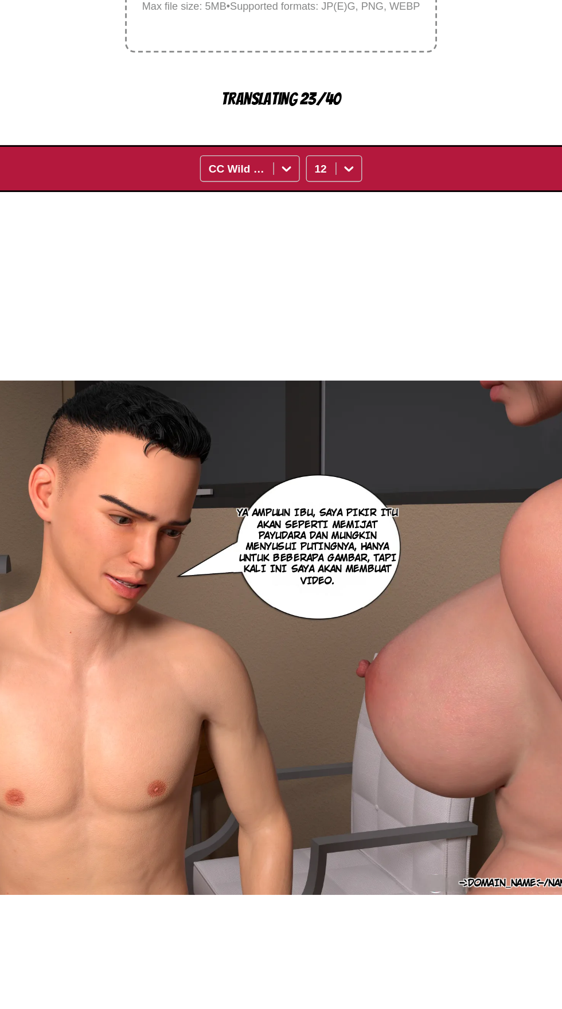
scroll to position [0, 2166]
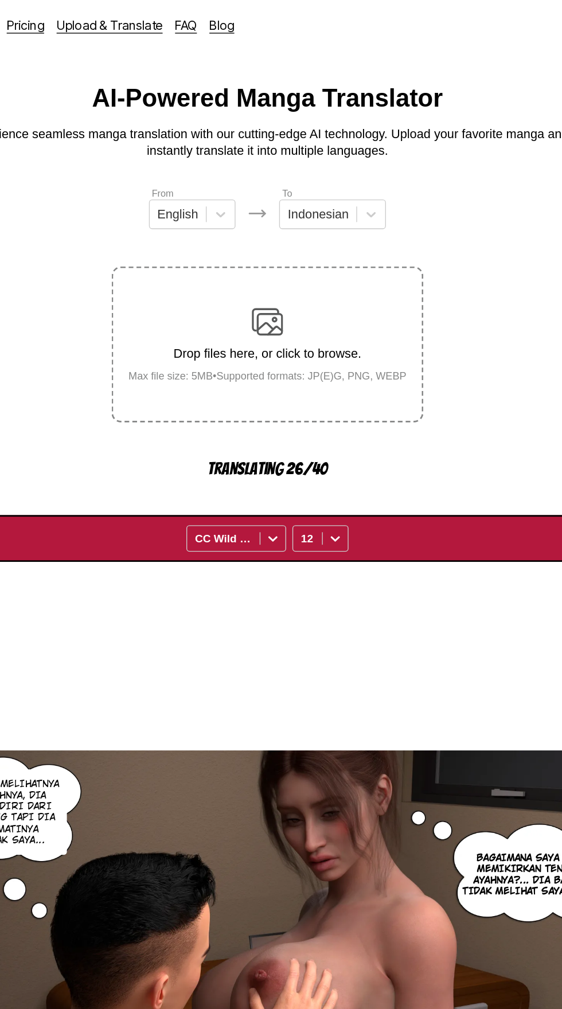
scroll to position [0, 0]
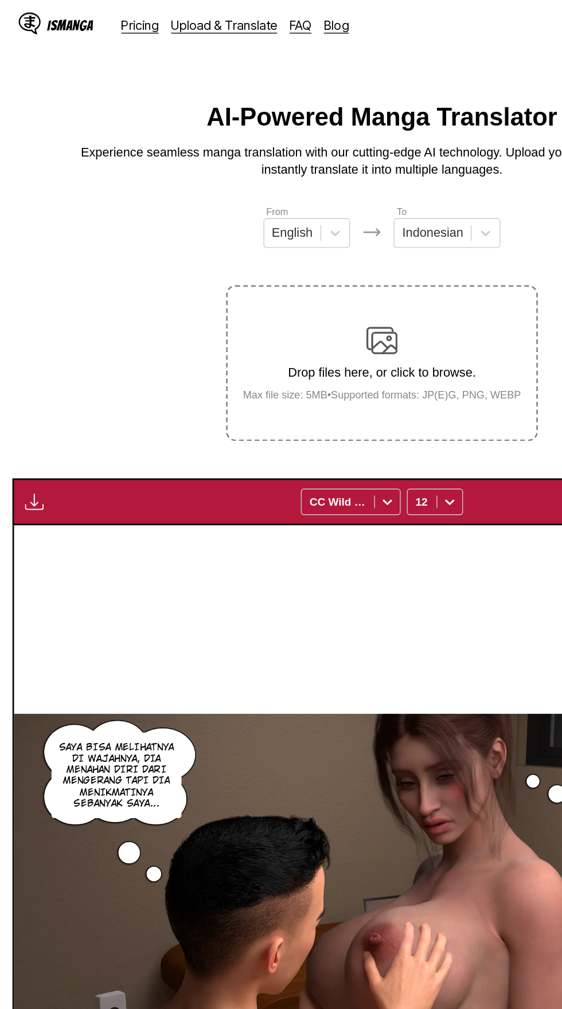
click at [30, 362] on img "button" at bounding box center [25, 369] width 14 height 14
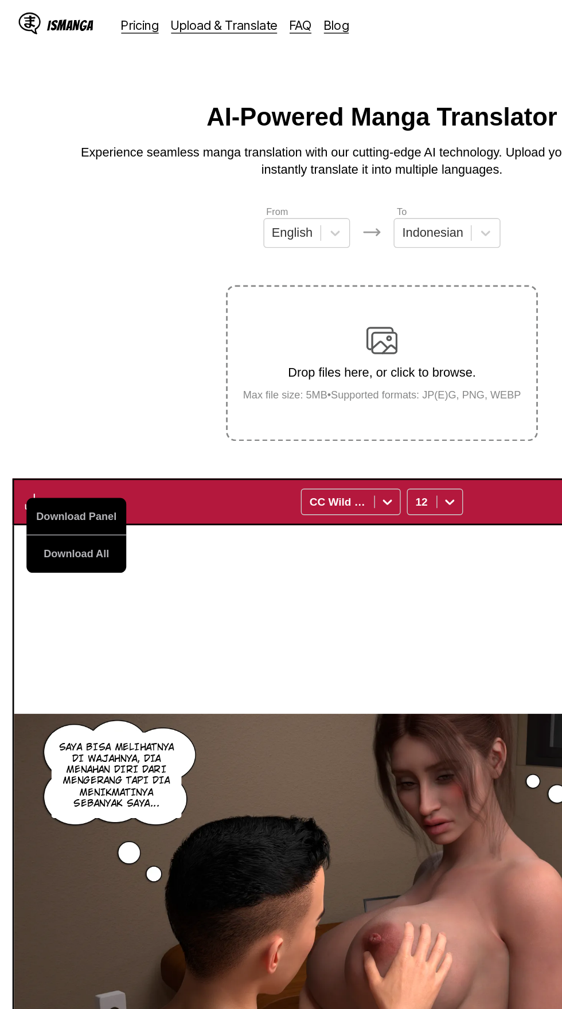
click at [67, 394] on button "Download All" at bounding box center [55, 408] width 73 height 28
